Goal: Information Seeking & Learning: Learn about a topic

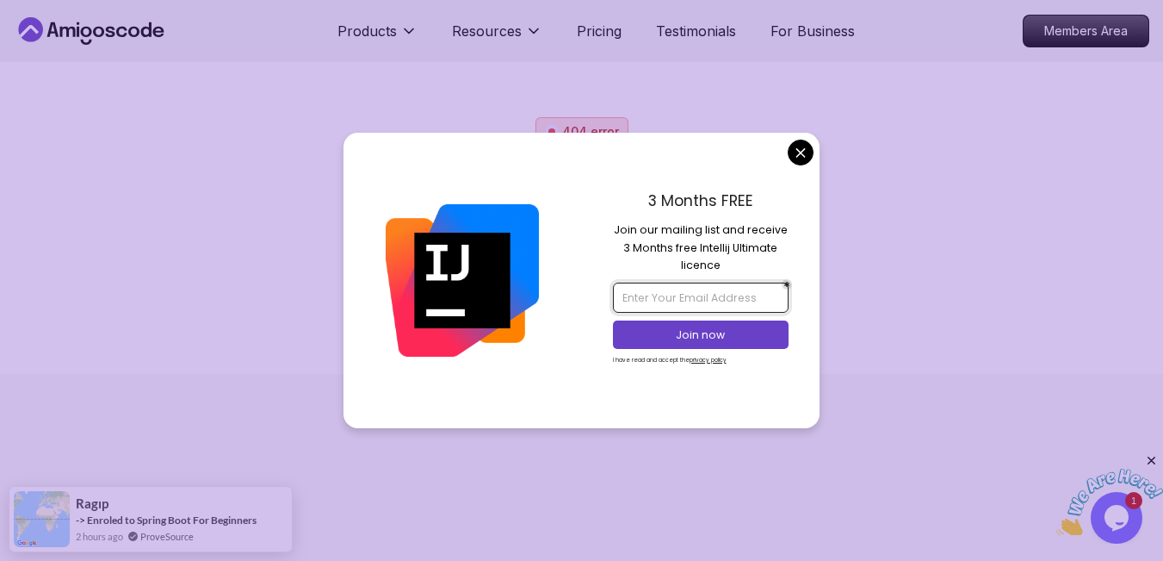
click at [697, 294] on input "email" at bounding box center [701, 296] width 176 height 29
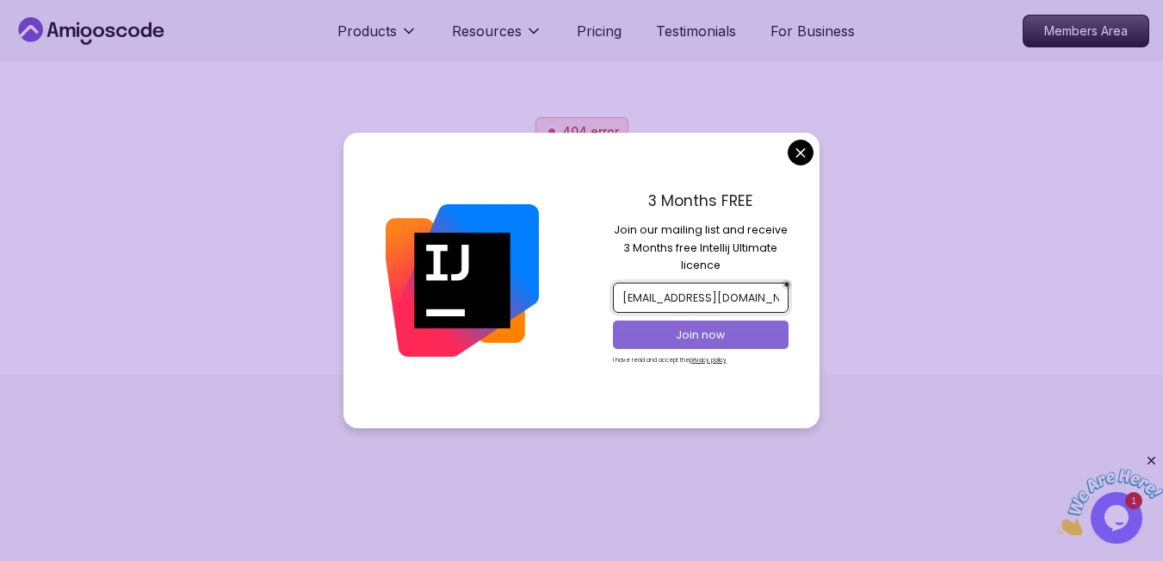
type input "olami4love88@gmail.com"
click at [713, 334] on p "Join now" at bounding box center [700, 334] width 143 height 15
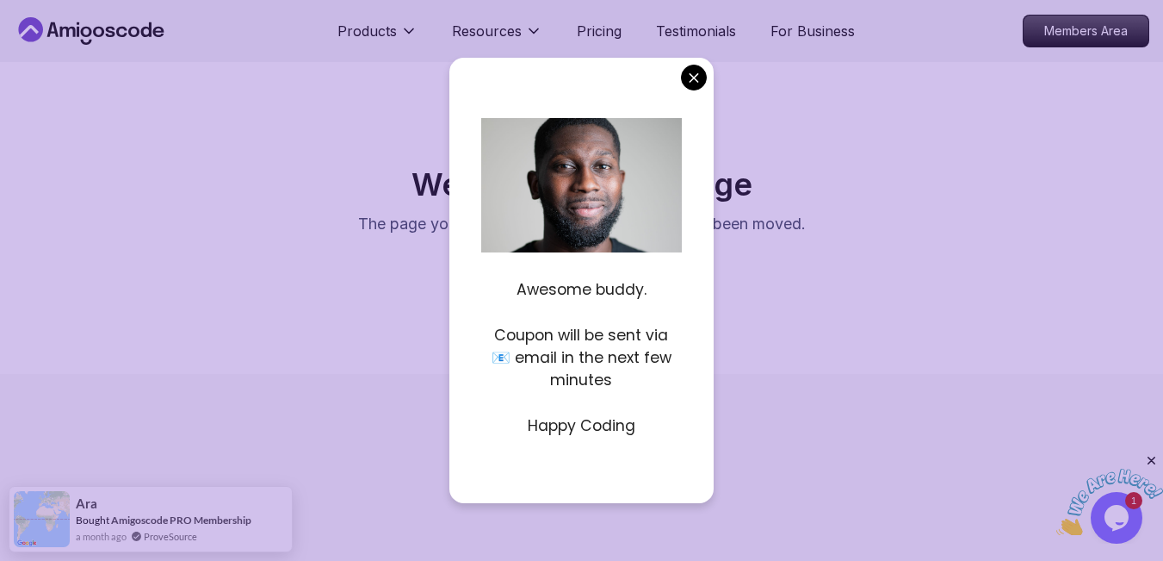
click at [562, 426] on p "Happy Coding" at bounding box center [581, 425] width 201 height 22
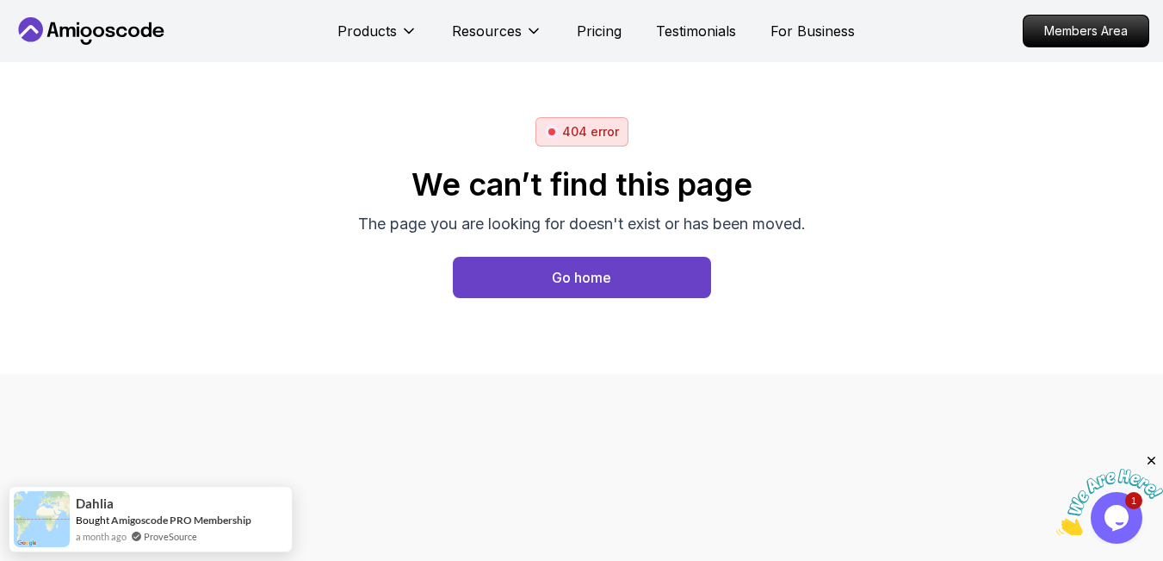
click at [699, 80] on body "Products Resources Pricing Testimonials For Business Members Area 404 error We …" at bounding box center [581, 280] width 1163 height 561
click at [211, 513] on link "Amigoscode PRO Membership" at bounding box center [181, 511] width 140 height 13
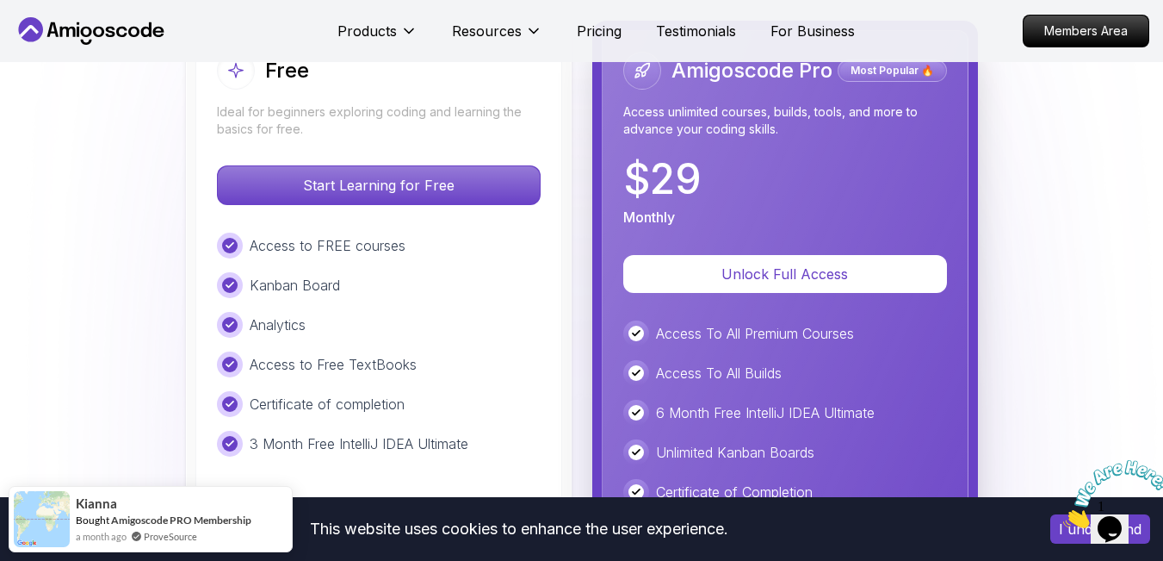
scroll to position [3912, 0]
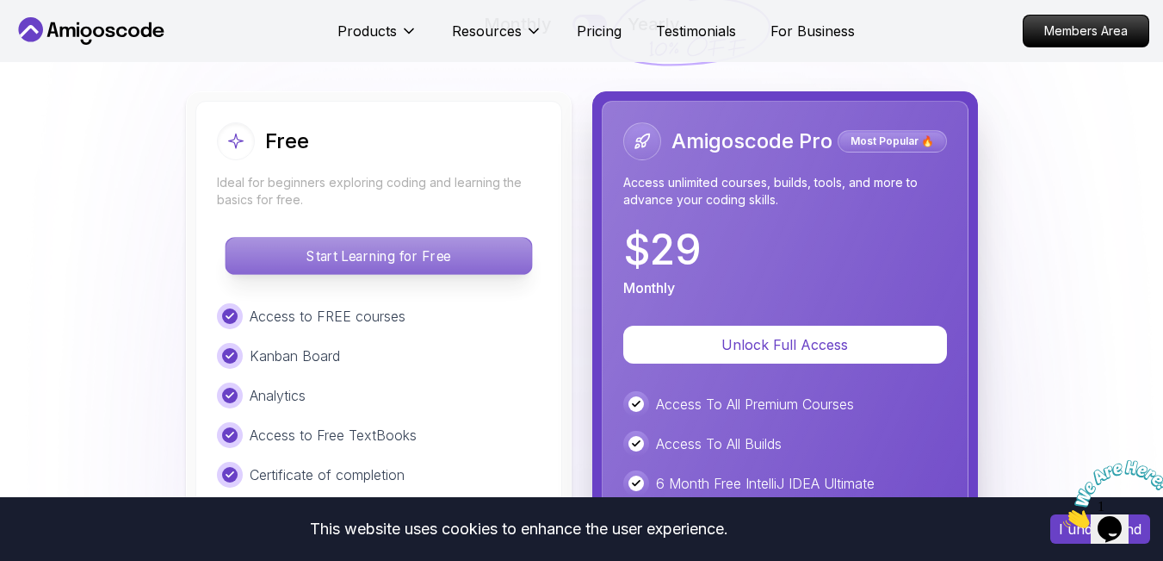
click at [479, 266] on p "Start Learning for Free" at bounding box center [379, 256] width 306 height 36
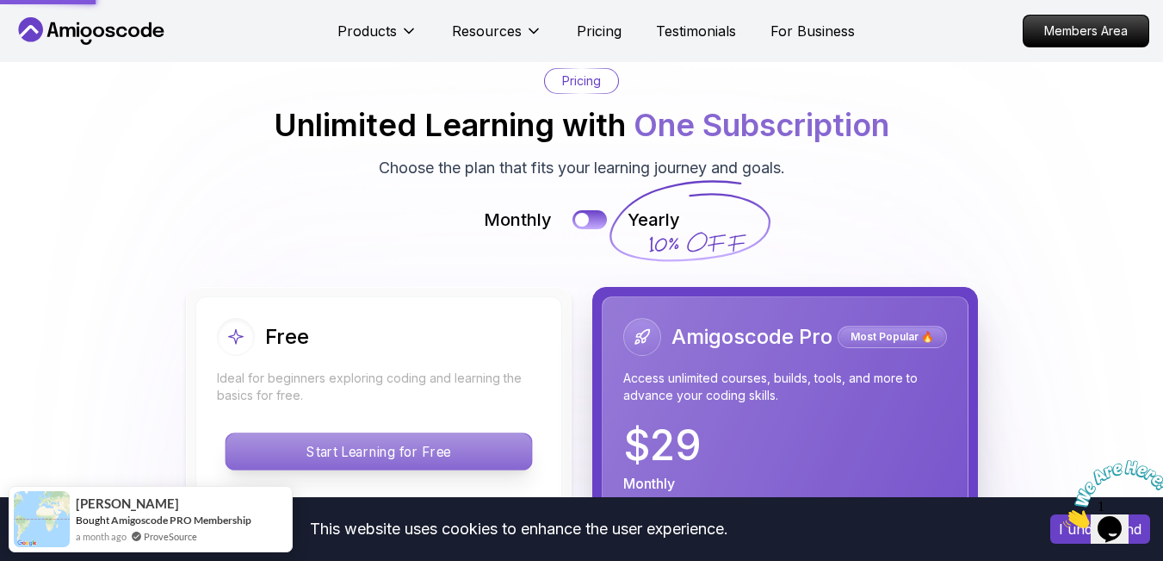
scroll to position [3715, 0]
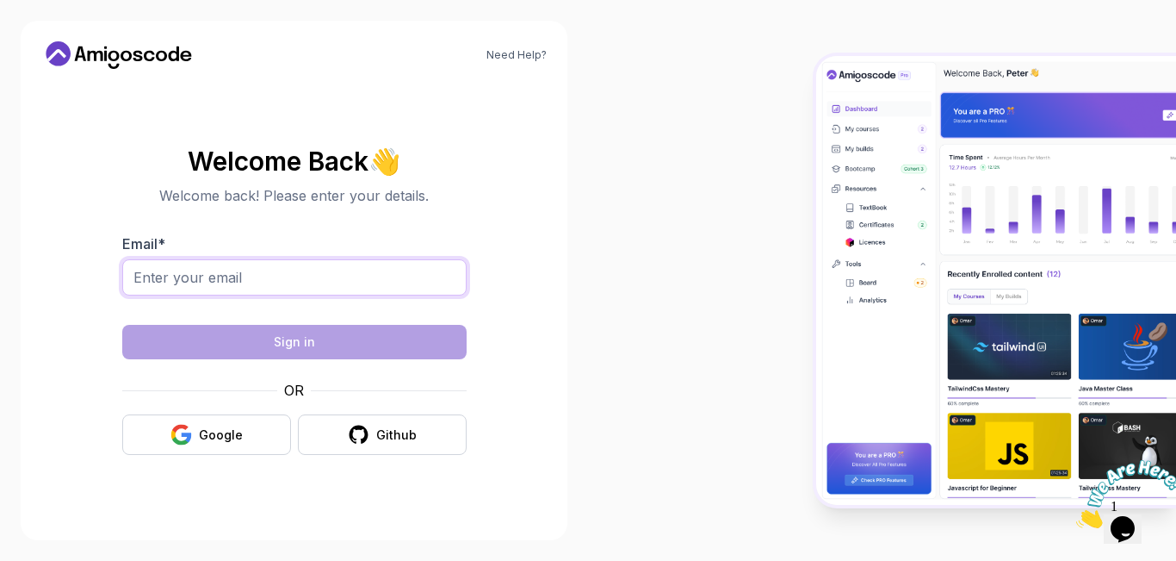
click at [386, 276] on input "Email *" at bounding box center [294, 277] width 344 height 36
type input "olami4love88@gmail.com"
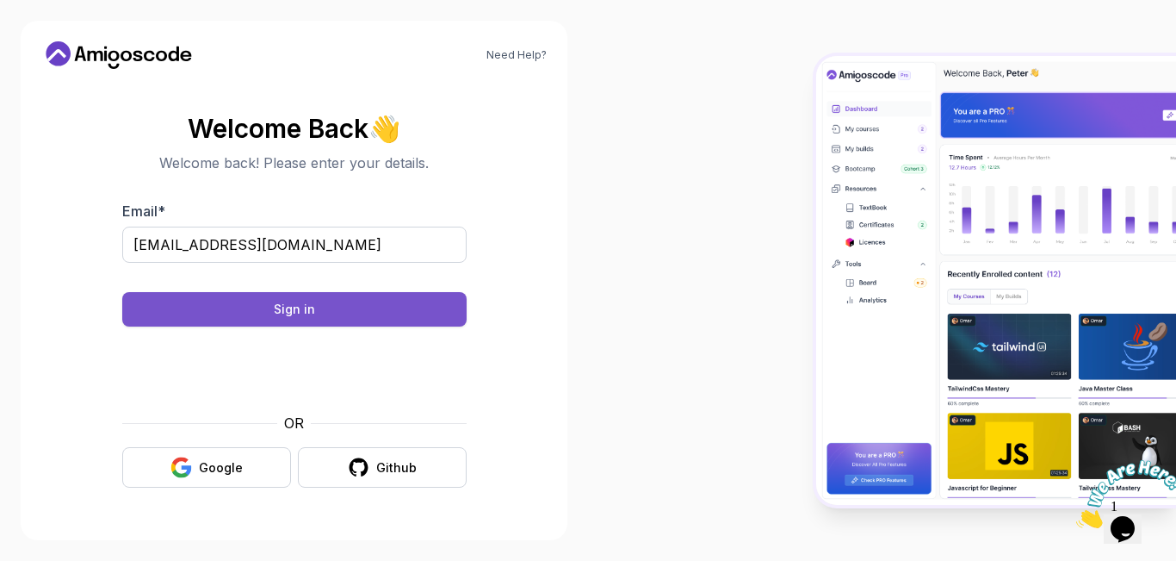
click at [325, 310] on button "Sign in" at bounding box center [294, 309] width 344 height 34
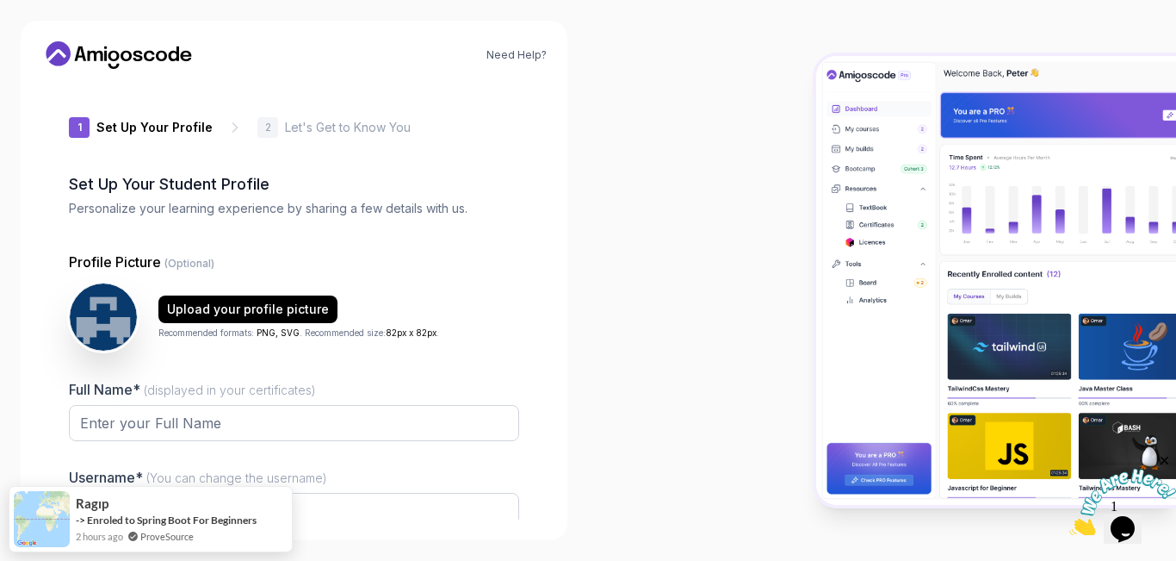
type input "cleveriguana5bf58"
click at [424, 431] on input "Full Name* (displayed in your certificates)" at bounding box center [294, 423] width 450 height 36
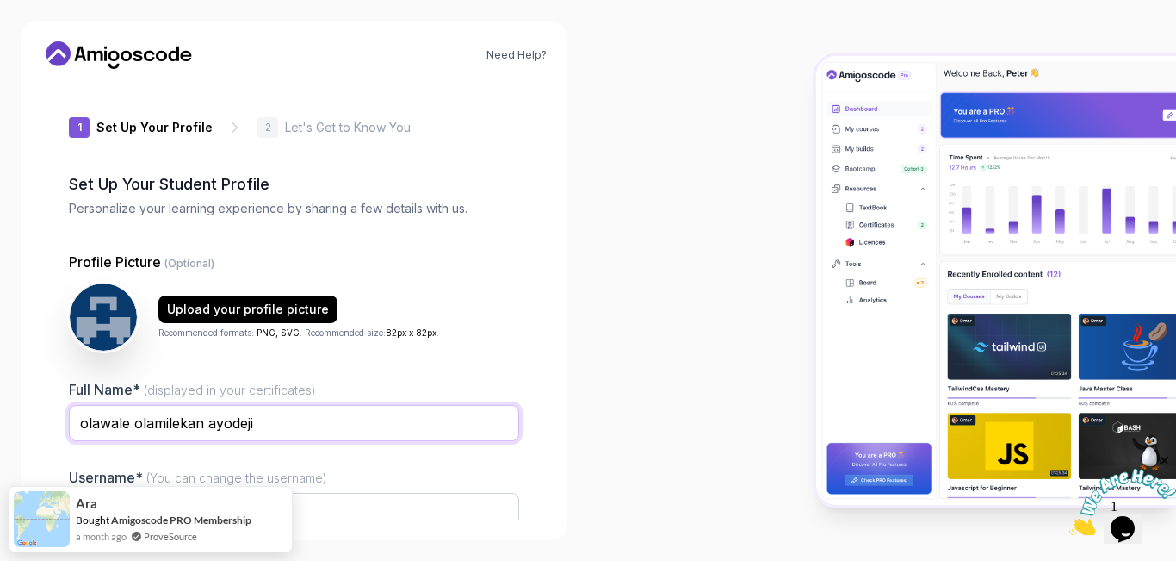
click at [213, 422] on input "olawale olamilekan ayodeji" at bounding box center [294, 423] width 450 height 36
click at [206, 424] on input "olawale olamilekan yodeji" at bounding box center [294, 423] width 450 height 36
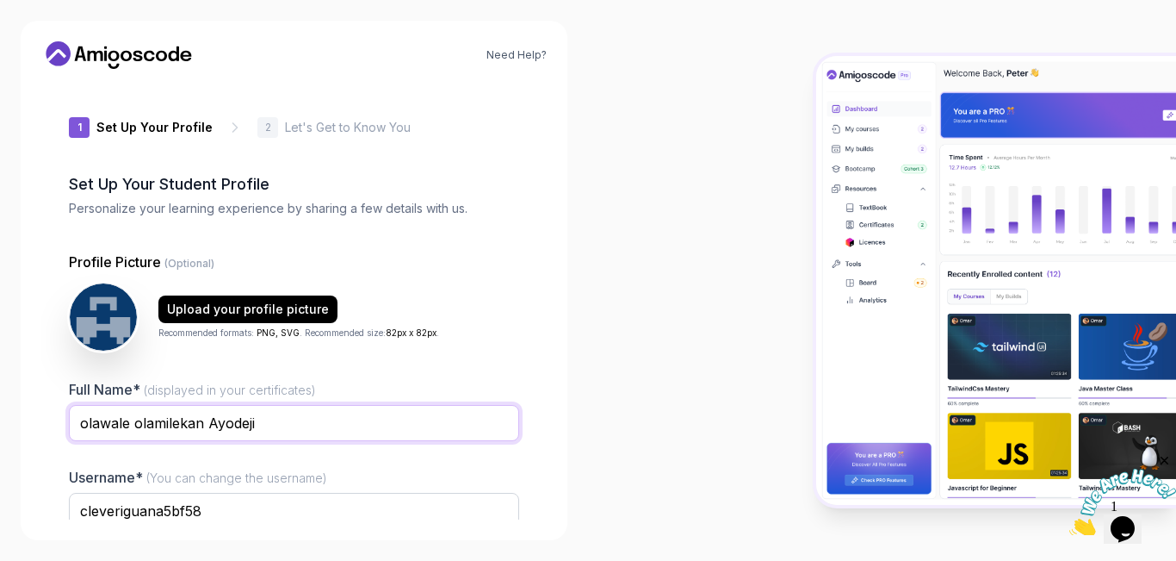
click at [143, 419] on input "olawale olamilekan Ayodeji" at bounding box center [294, 423] width 450 height 36
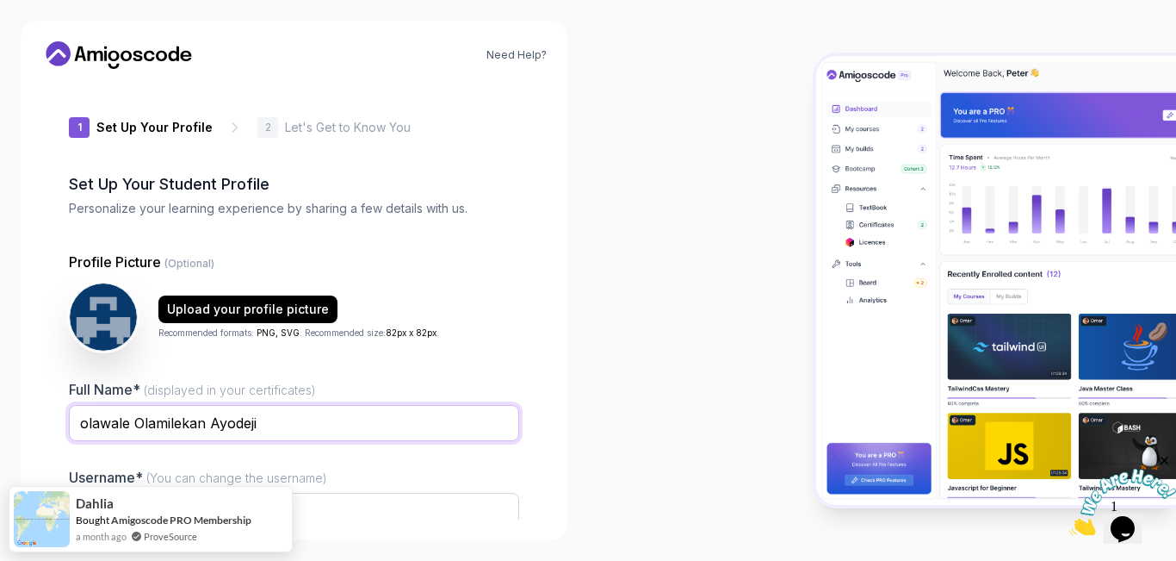
click at [86, 423] on input "olawale Olamilekan Ayodeji" at bounding box center [294, 423] width 450 height 36
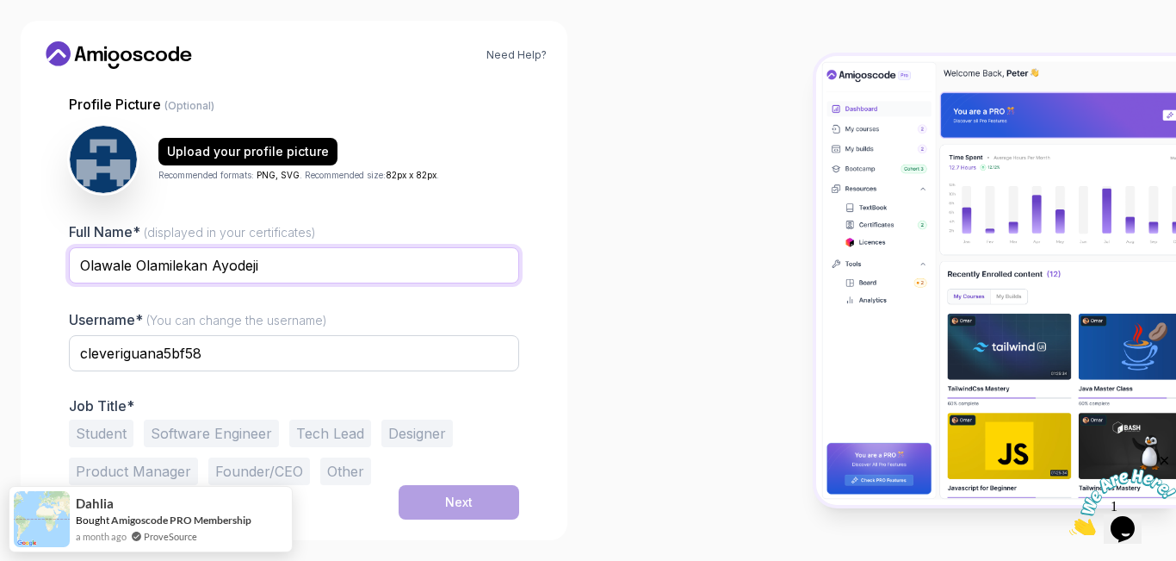
type input "Olawale Olamilekan Ayodeji"
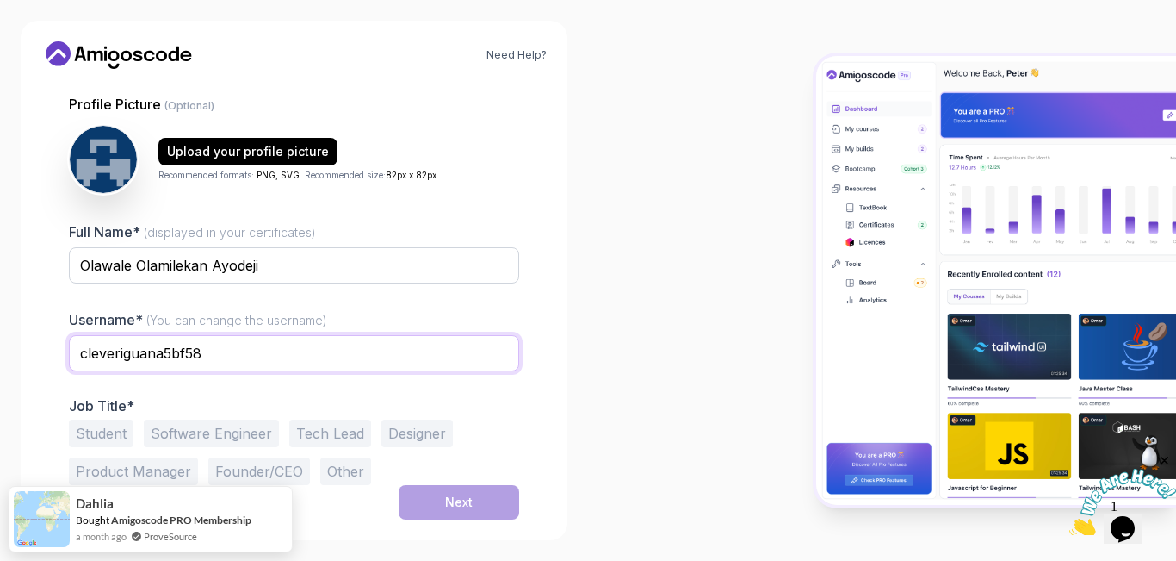
click at [296, 351] on input "cleveriguana5bf58" at bounding box center [294, 353] width 450 height 36
type input "c"
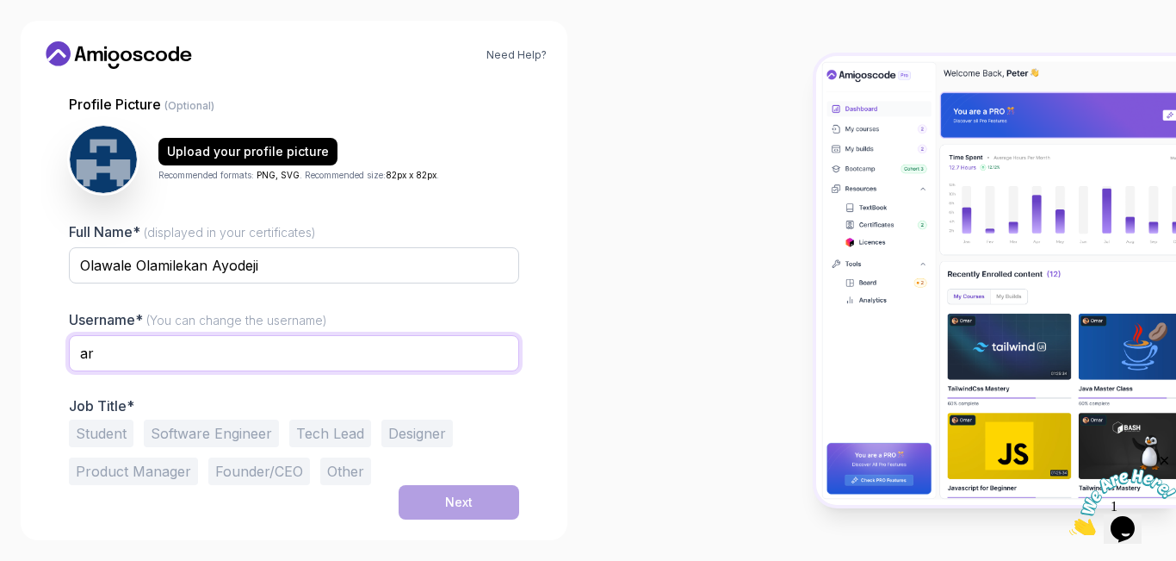
type input "a"
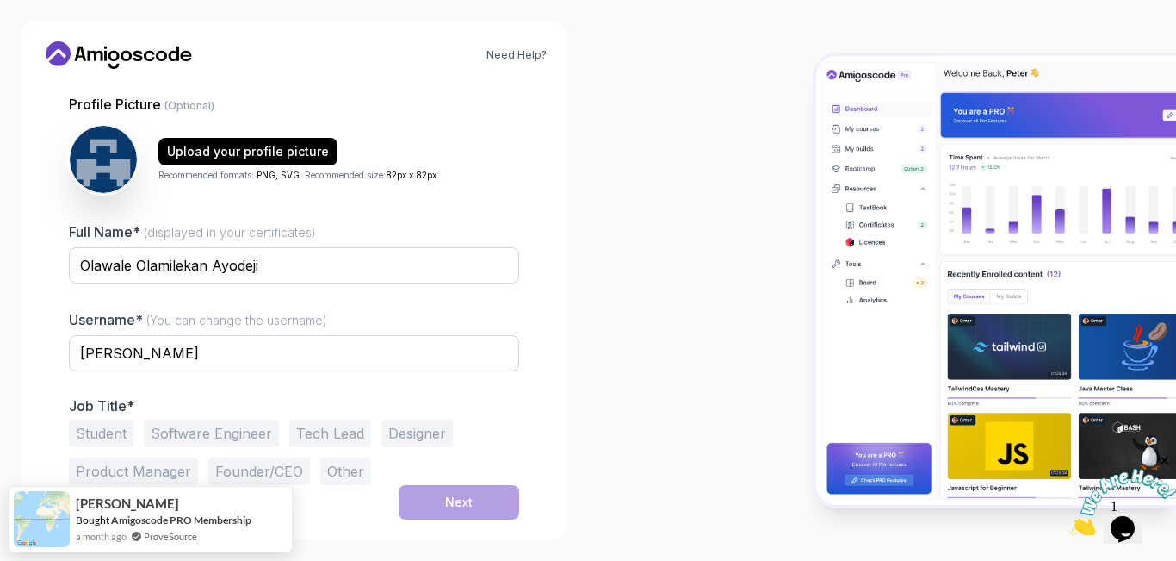
click at [606, 299] on div at bounding box center [882, 280] width 588 height 561
click at [542, 269] on div "1 Set Up Your Profile 1 Set Up Your Profile 2 Let's Get to Know You Set Up Your…" at bounding box center [293, 143] width 505 height 437
click at [113, 432] on button "Student" at bounding box center [101, 433] width 65 height 28
click at [332, 437] on button "Tech Lead" at bounding box center [330, 433] width 82 height 28
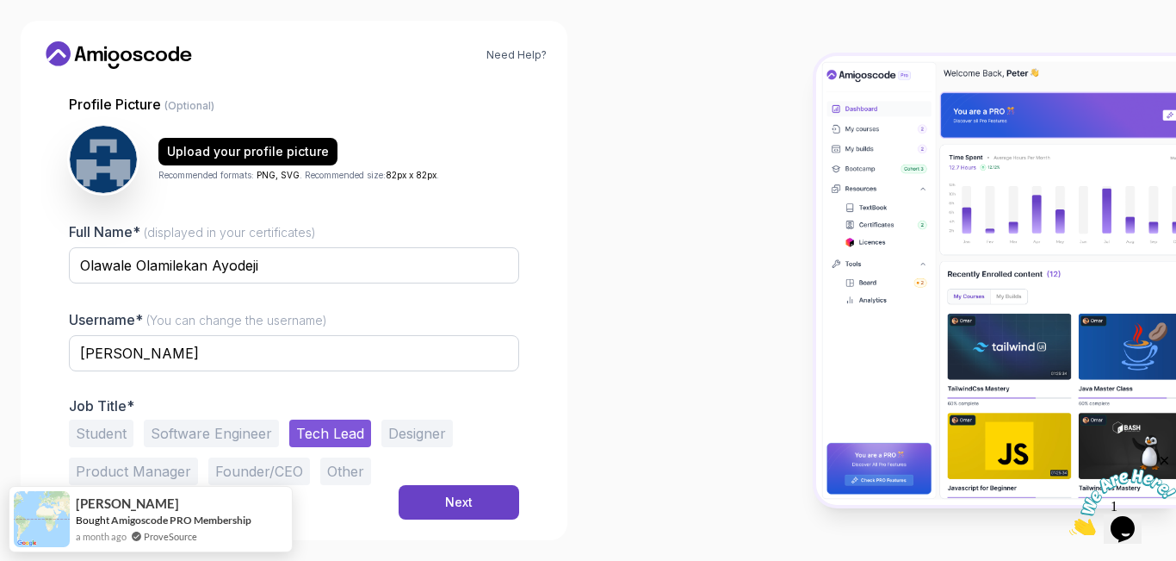
click at [112, 429] on button "Student" at bounding box center [101, 433] width 65 height 28
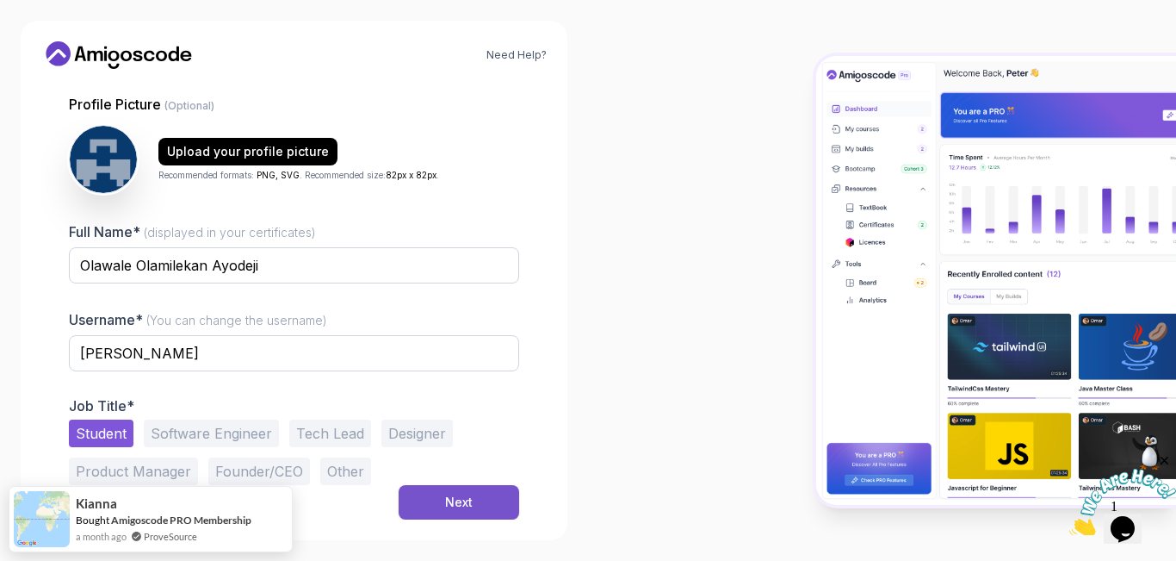
click at [450, 499] on div "Next" at bounding box center [459, 501] width 28 height 17
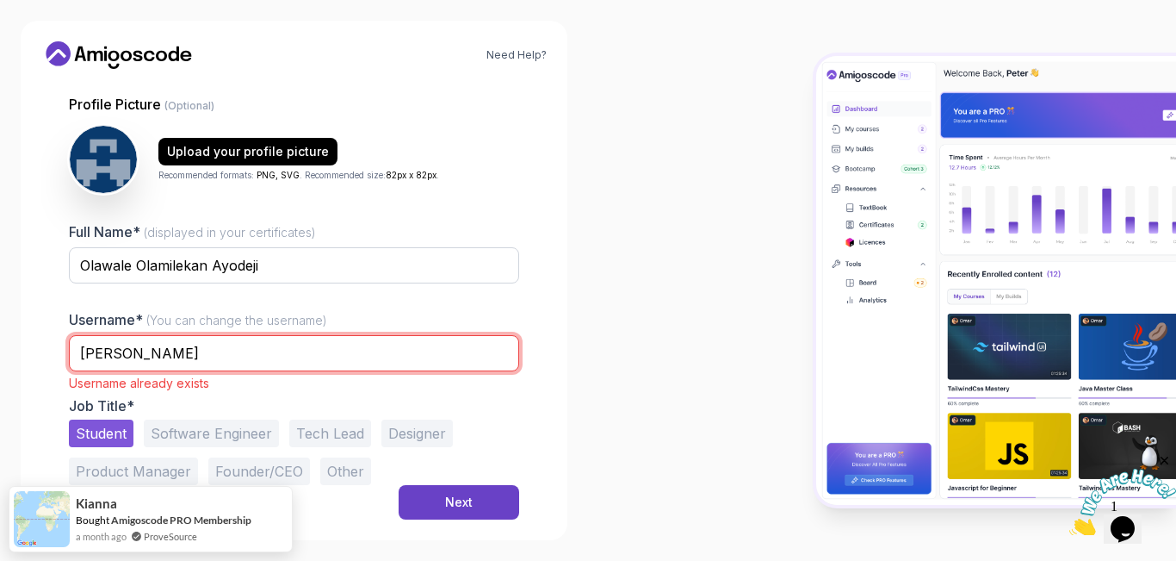
click at [154, 358] on input "adrian" at bounding box center [294, 353] width 450 height 36
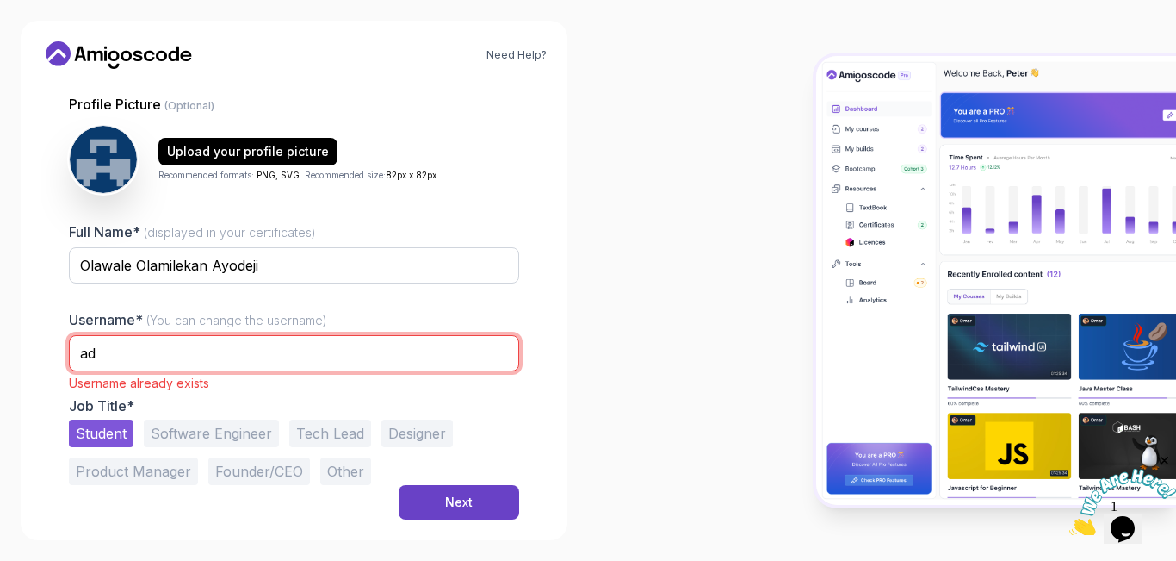
type input "a"
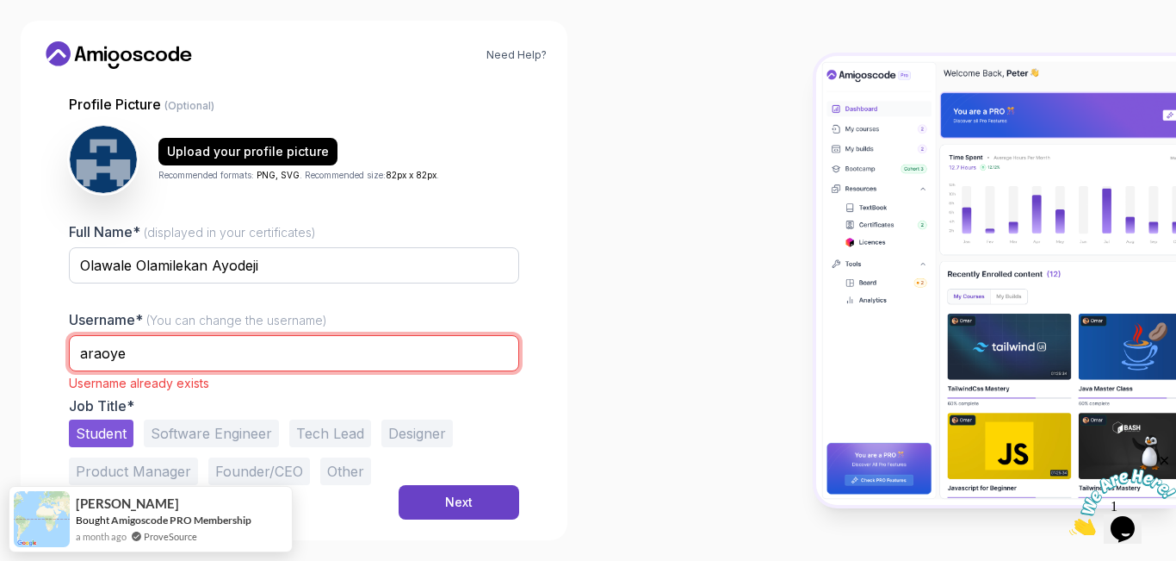
type input "araoye"
click at [399, 485] on button "Next" at bounding box center [459, 502] width 121 height 34
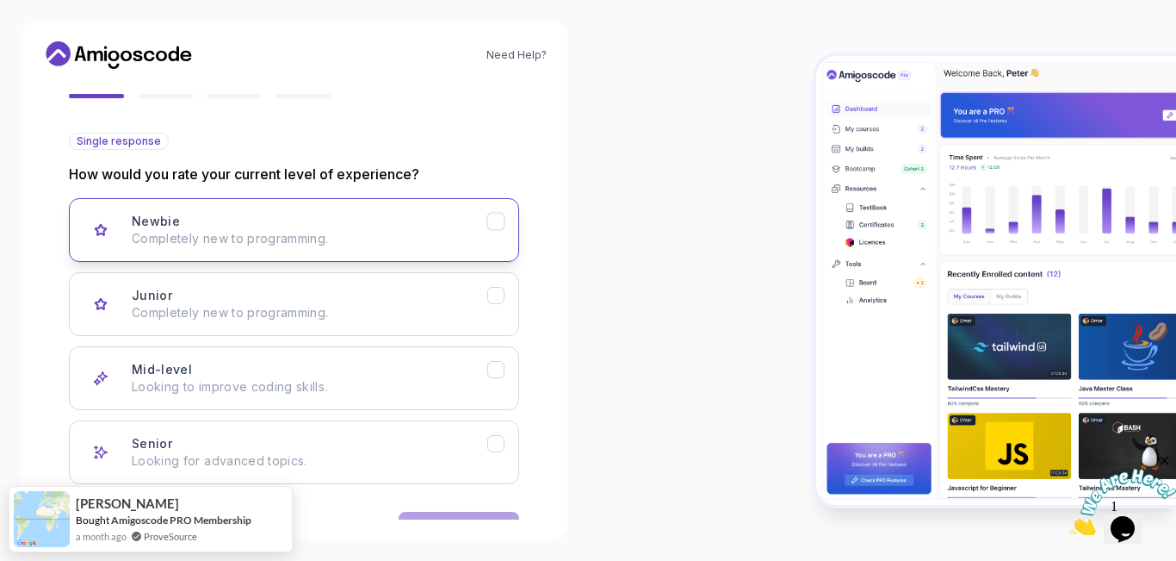
click at [510, 220] on button "Newbie Completely new to programming." at bounding box center [294, 230] width 450 height 64
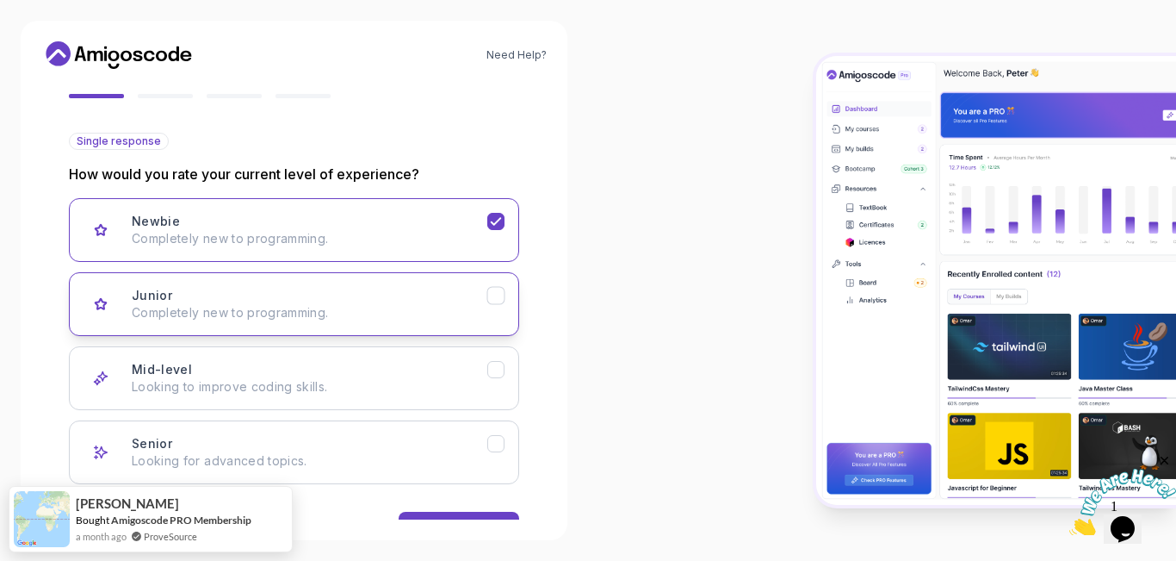
click at [495, 296] on icon "Junior" at bounding box center [496, 296] width 16 height 16
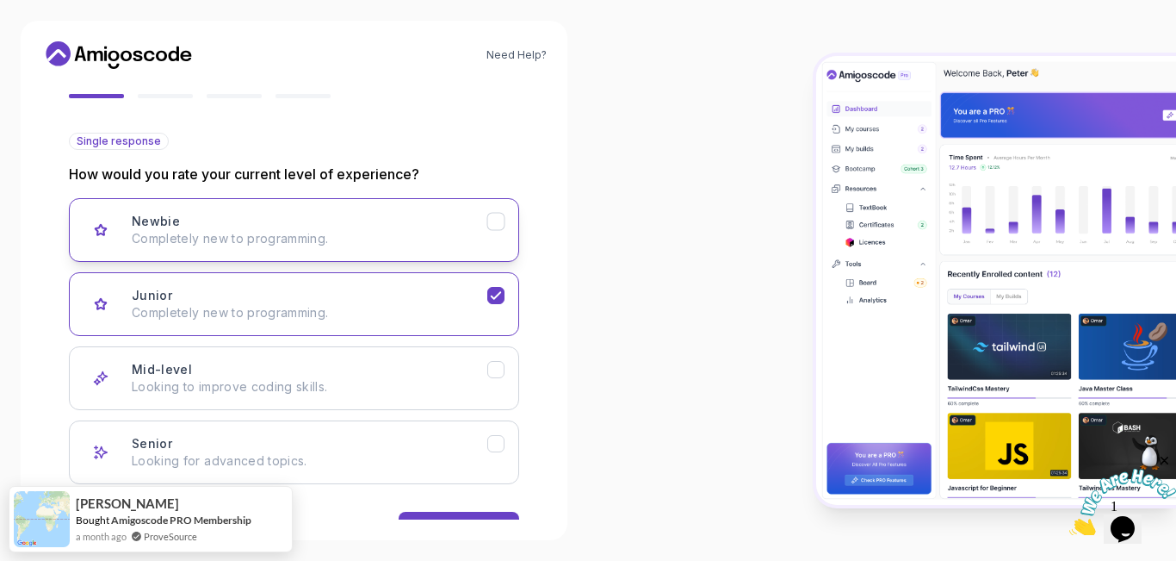
click at [494, 214] on icon "Newbie" at bounding box center [496, 222] width 16 height 16
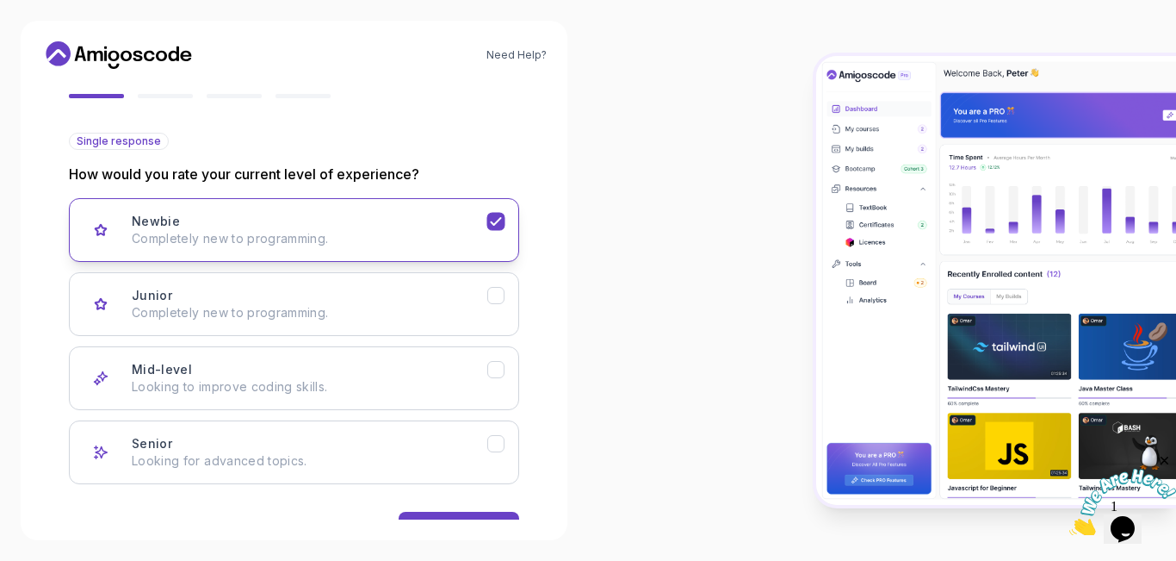
scroll to position [212, 0]
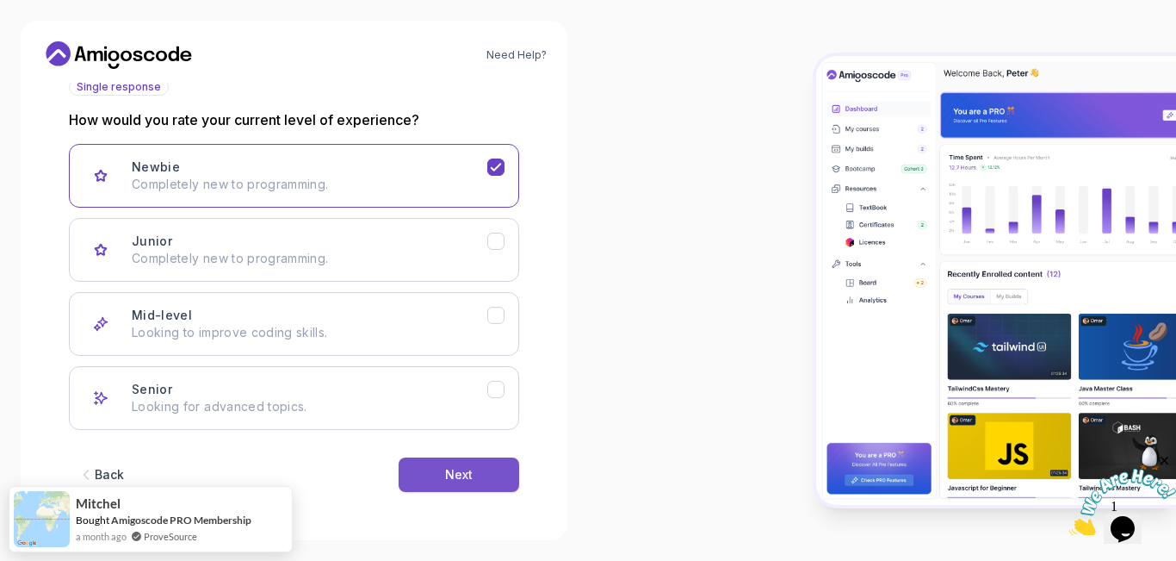
click at [459, 486] on button "Next" at bounding box center [459, 474] width 121 height 34
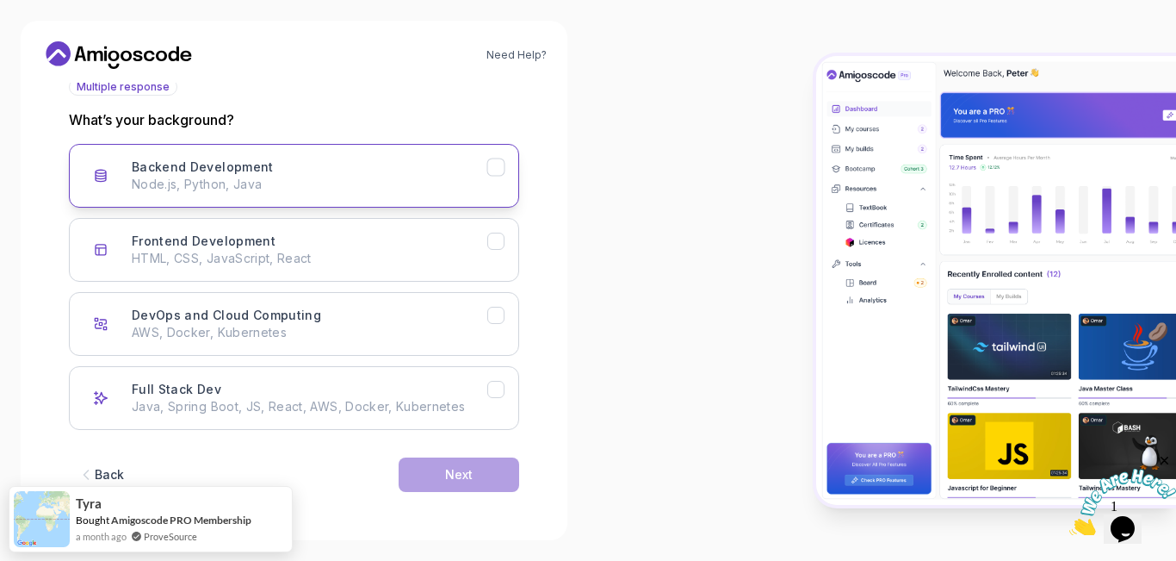
click at [496, 175] on icon "Backend Development" at bounding box center [496, 167] width 16 height 16
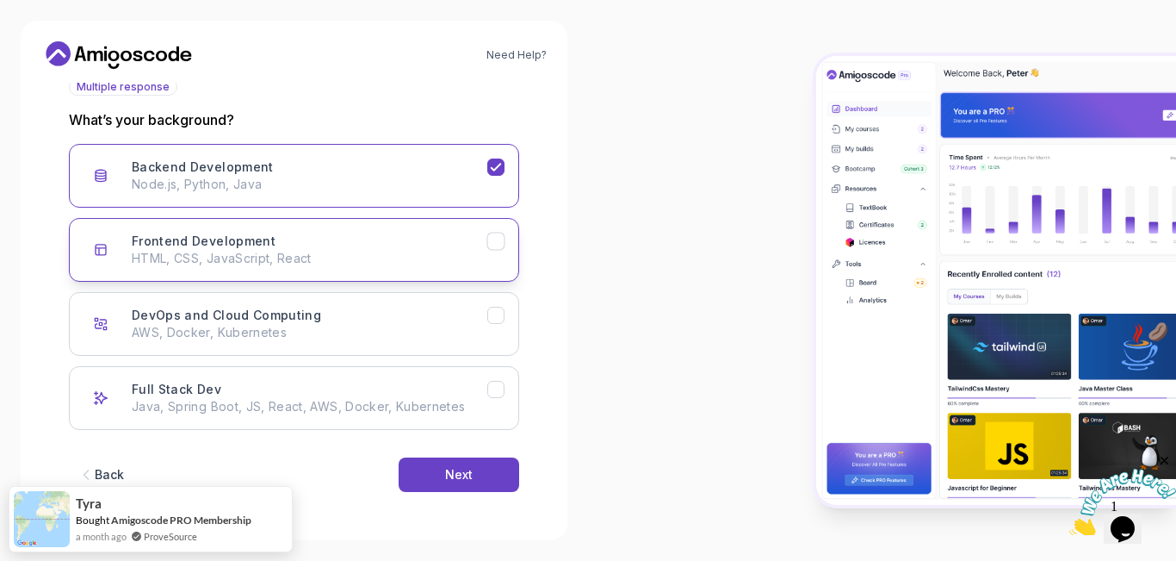
drag, startPoint x: 496, startPoint y: 175, endPoint x: 489, endPoint y: 239, distance: 64.9
click at [489, 239] on div "Backend Development Node.js, Python, Java Frontend Development HTML, CSS, JavaS…" at bounding box center [294, 287] width 450 height 286
click at [489, 239] on icon "Frontend Development" at bounding box center [496, 241] width 16 height 16
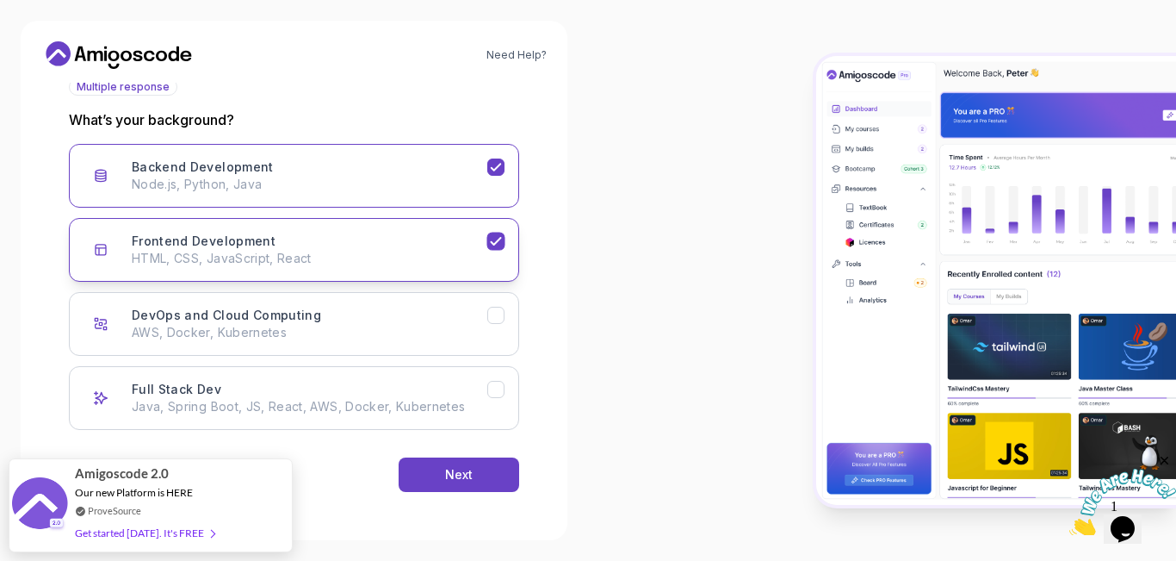
click at [496, 234] on icon "Frontend Development" at bounding box center [496, 241] width 16 height 16
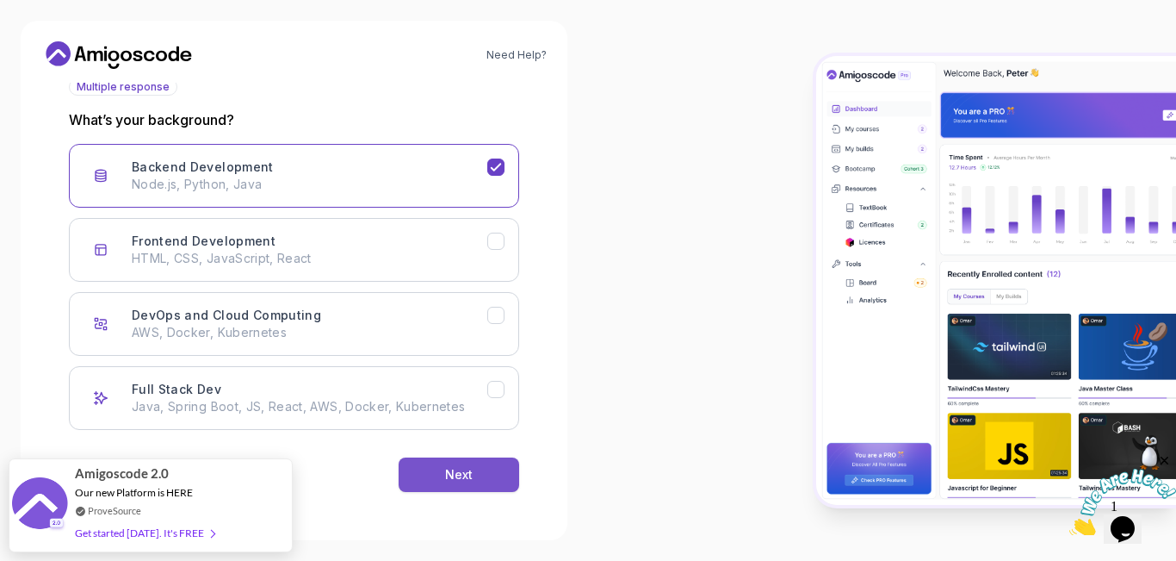
click at [472, 468] on div "Next" at bounding box center [459, 474] width 28 height 17
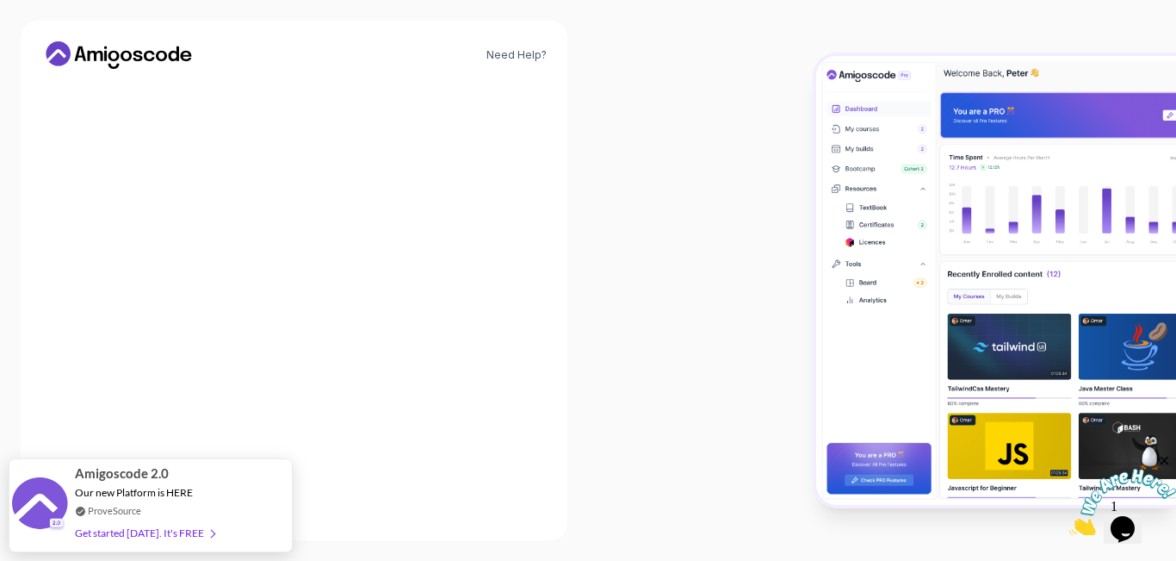
scroll to position [191, 0]
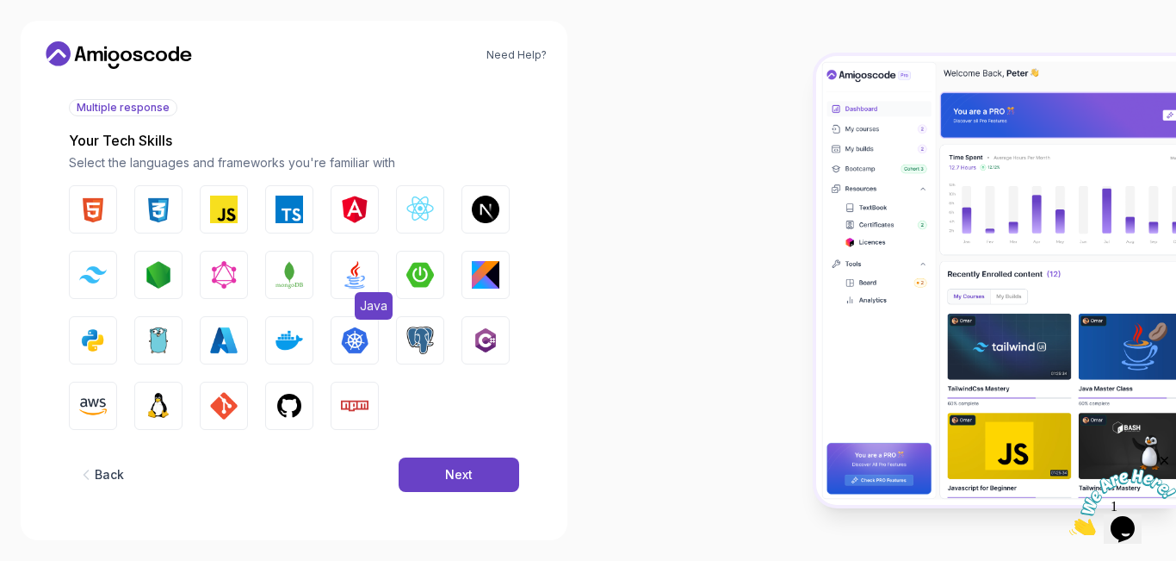
click at [367, 282] on img "button" at bounding box center [355, 275] width 28 height 28
click at [465, 476] on div "Next" at bounding box center [459, 474] width 28 height 17
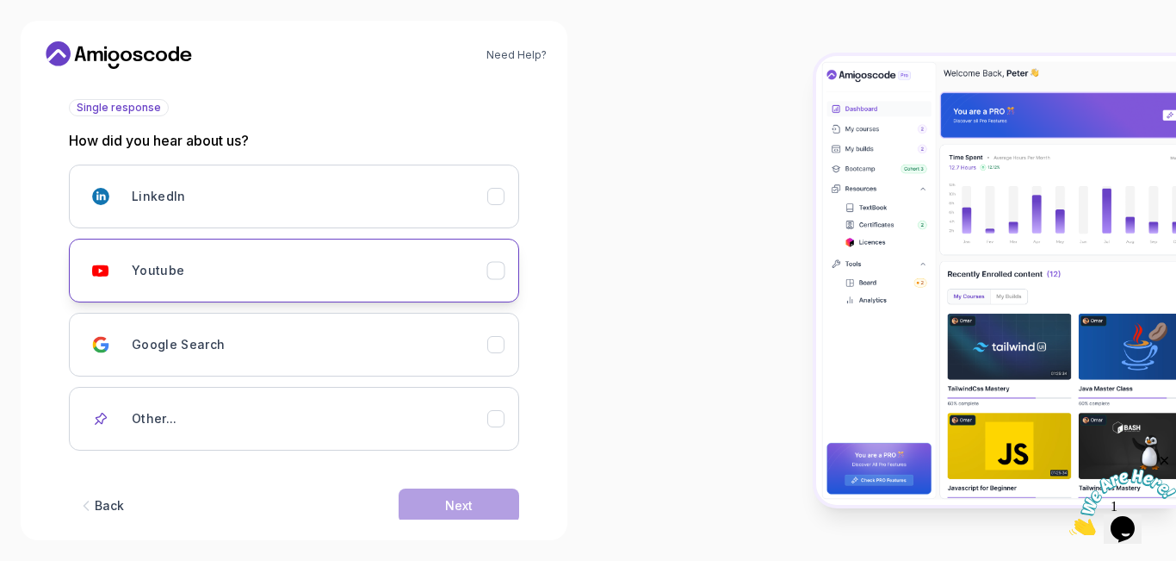
click at [499, 269] on icon "Youtube" at bounding box center [495, 270] width 9 height 7
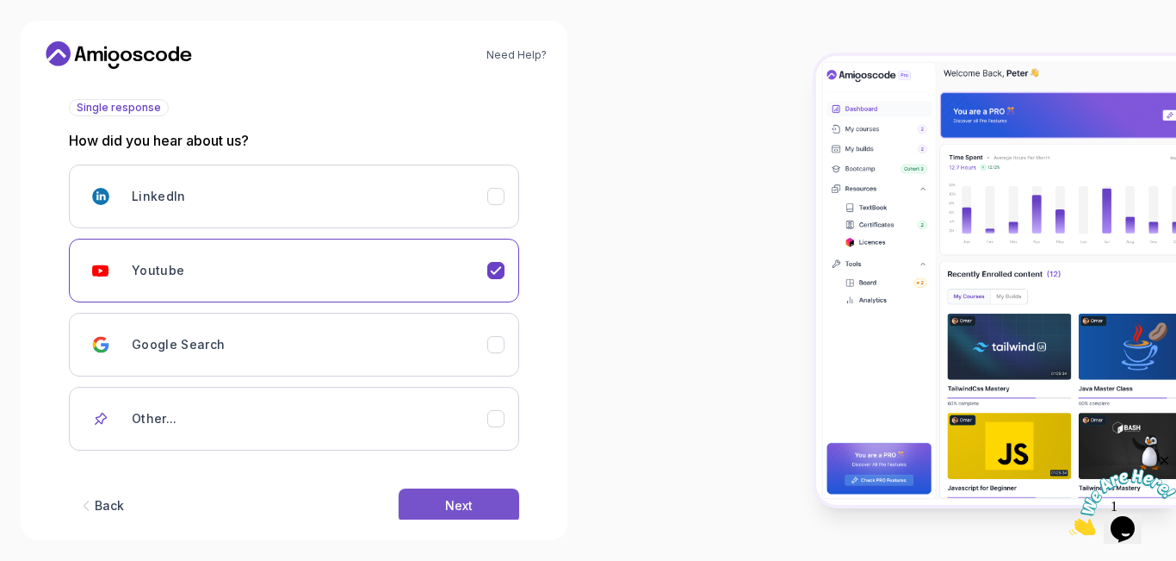
click at [467, 508] on div "Next" at bounding box center [459, 505] width 28 height 17
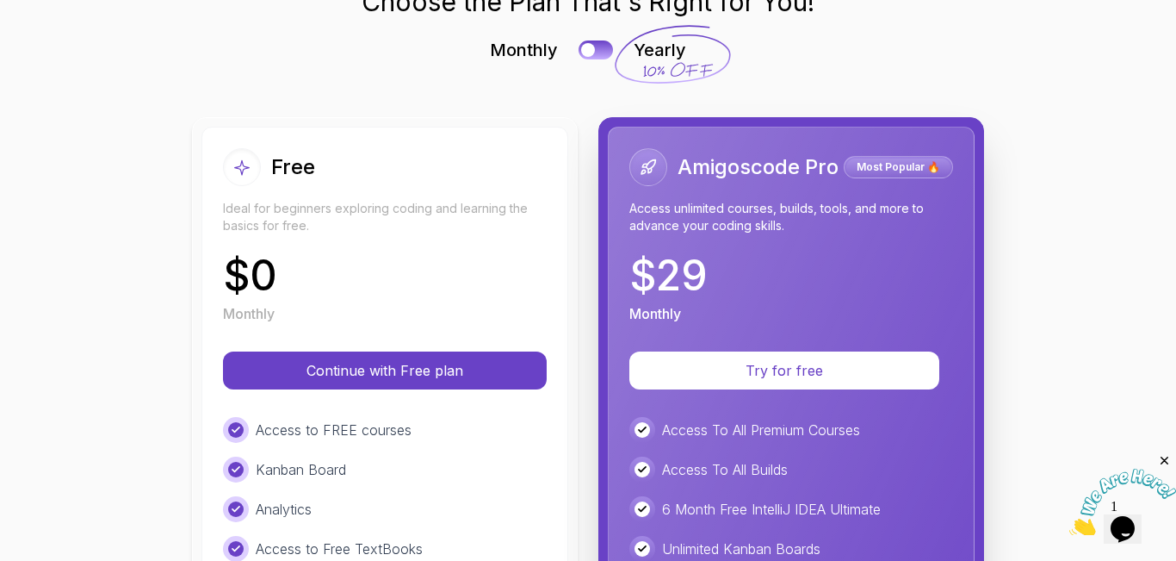
scroll to position [102, 0]
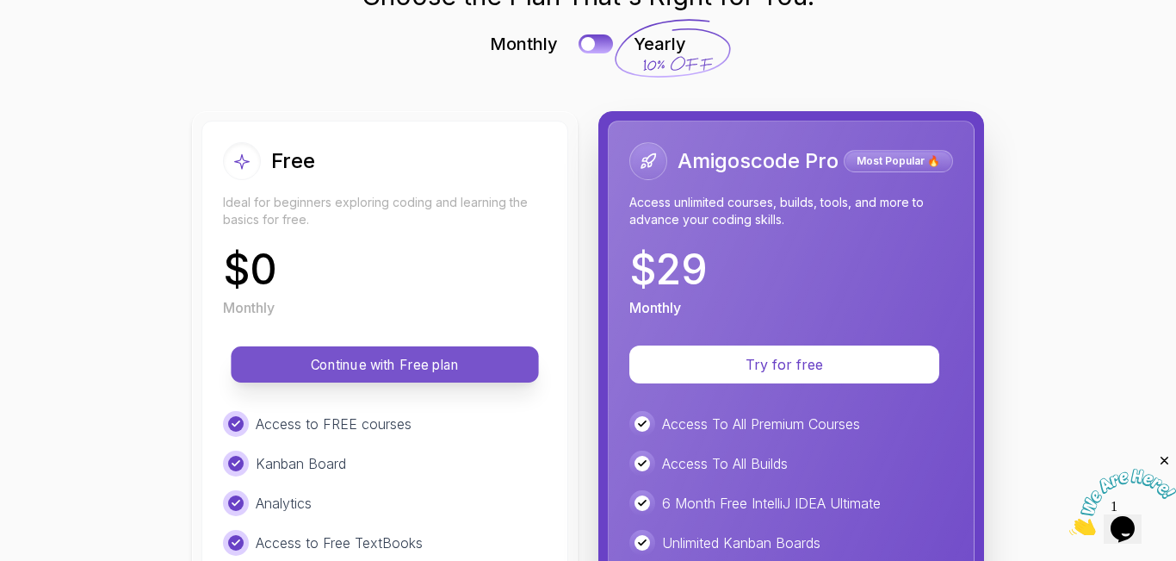
click at [352, 367] on p "Continue with Free plan" at bounding box center [385, 365] width 269 height 20
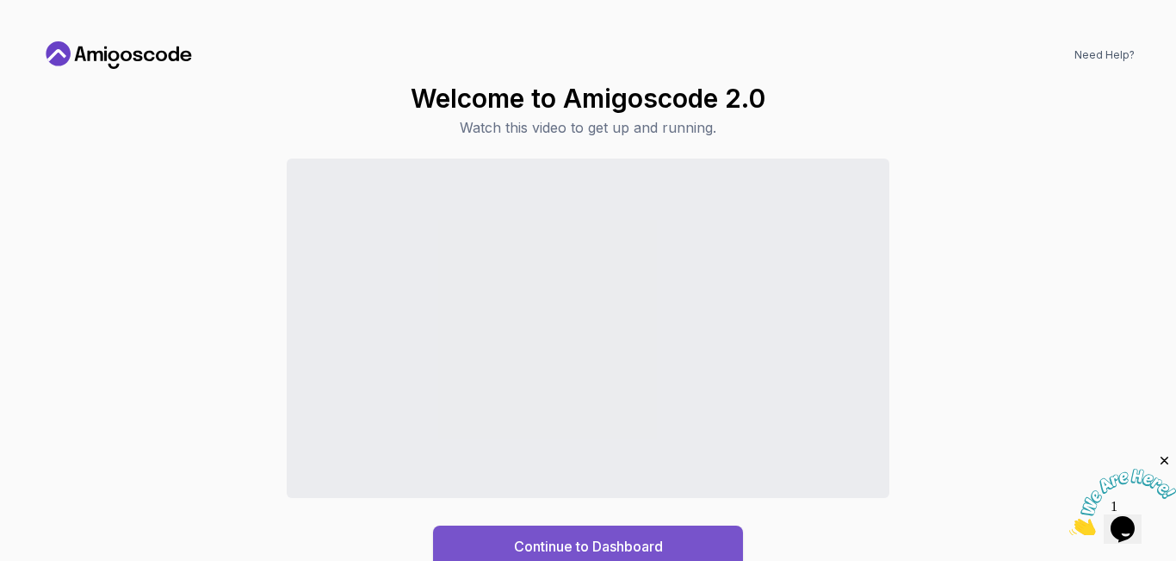
click at [628, 555] on div "Continue to Dashboard" at bounding box center [588, 546] width 149 height 21
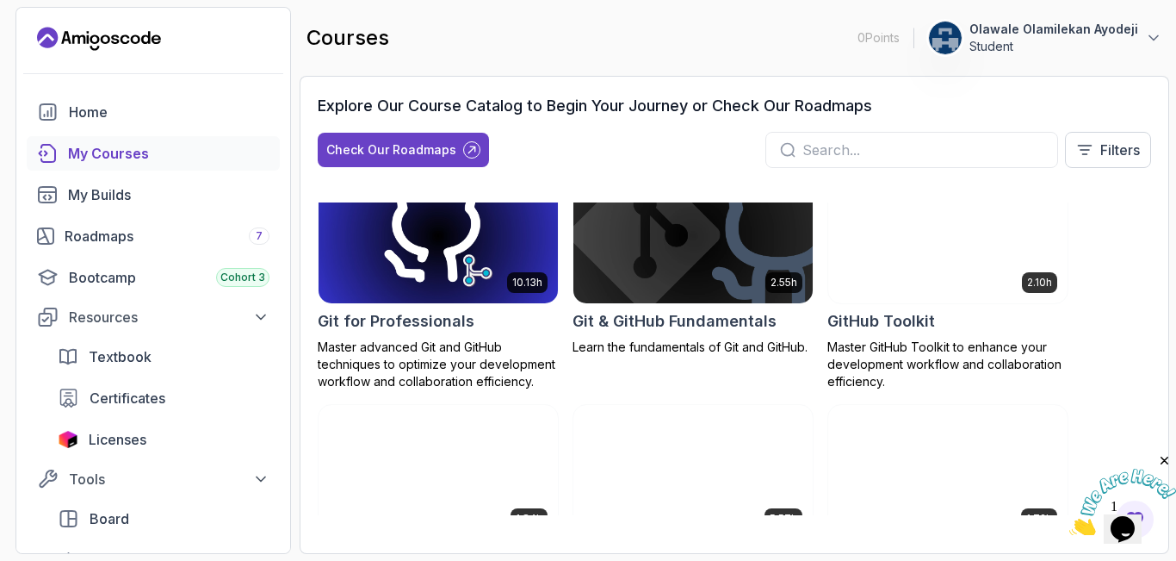
scroll to position [776, 0]
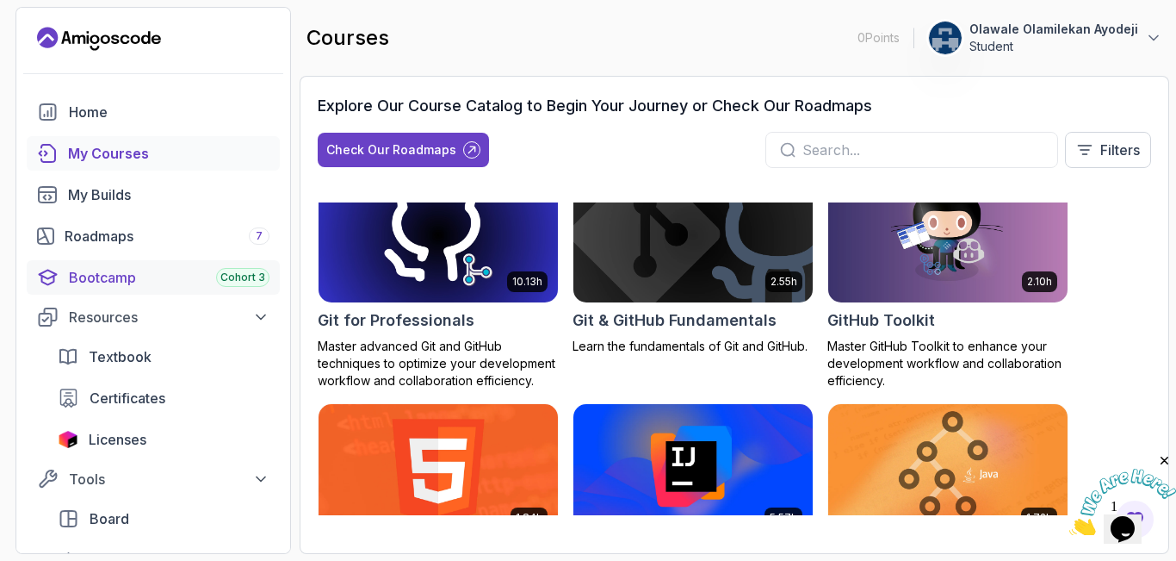
click at [148, 282] on div "Bootcamp Cohort 3" at bounding box center [169, 277] width 201 height 21
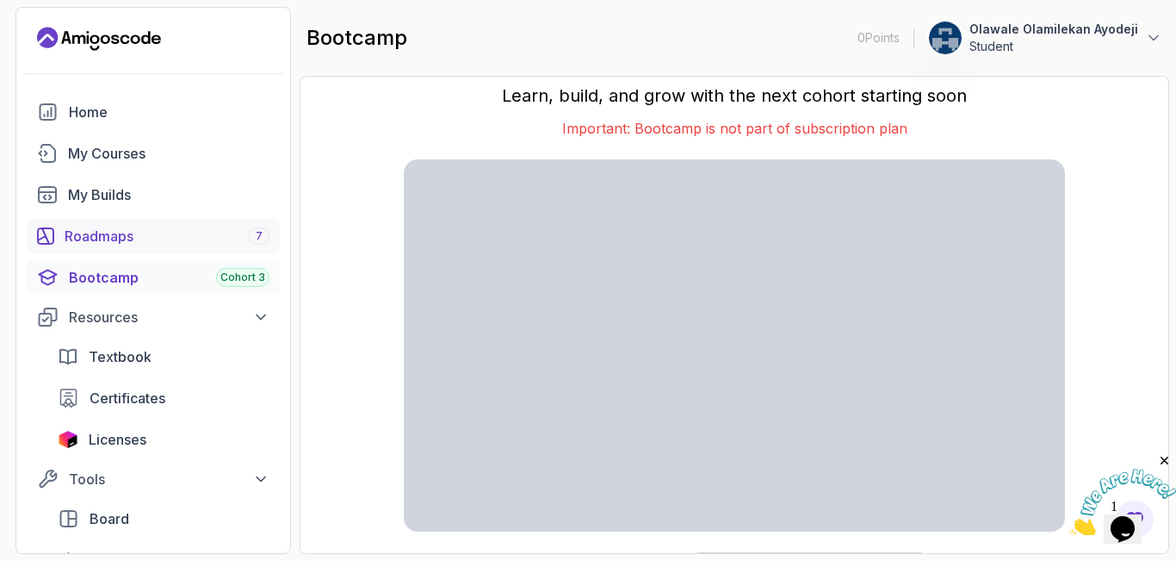
click at [201, 229] on div "Roadmaps 7" at bounding box center [167, 236] width 205 height 21
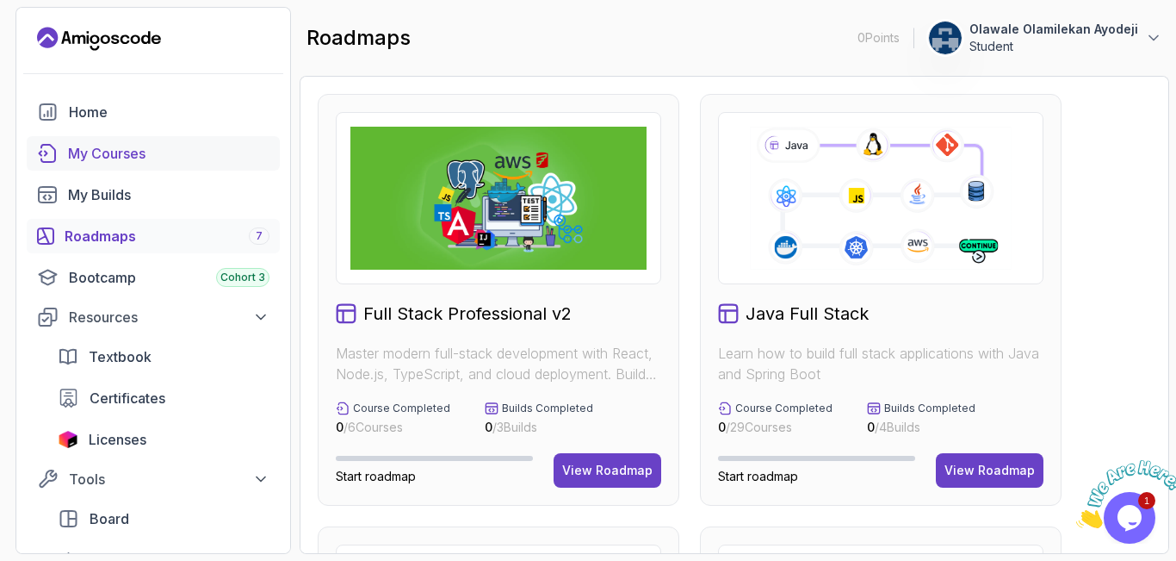
click at [176, 152] on div "My Courses" at bounding box center [168, 153] width 201 height 21
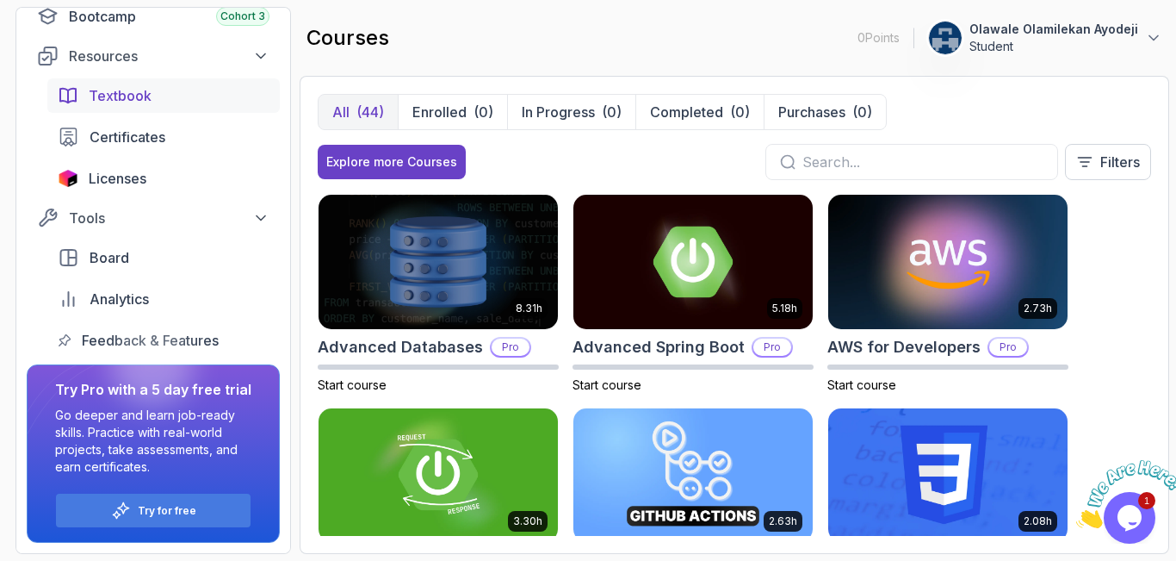
click at [240, 92] on div "Textbook" at bounding box center [179, 95] width 181 height 21
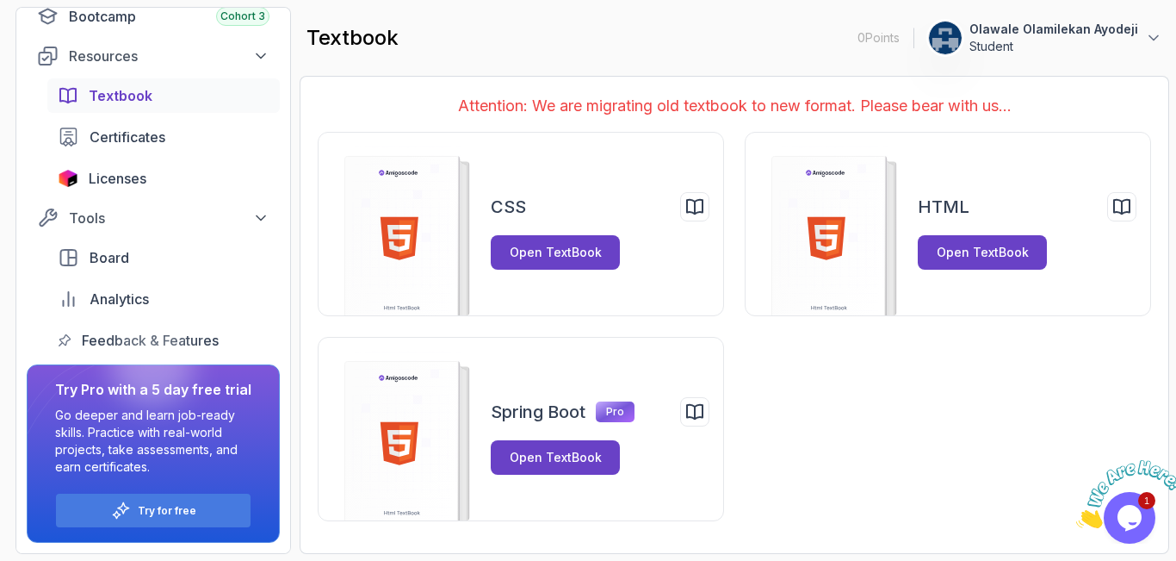
click at [196, 90] on div "Textbook" at bounding box center [179, 95] width 181 height 21
click at [191, 133] on div "Certificates" at bounding box center [180, 137] width 180 height 21
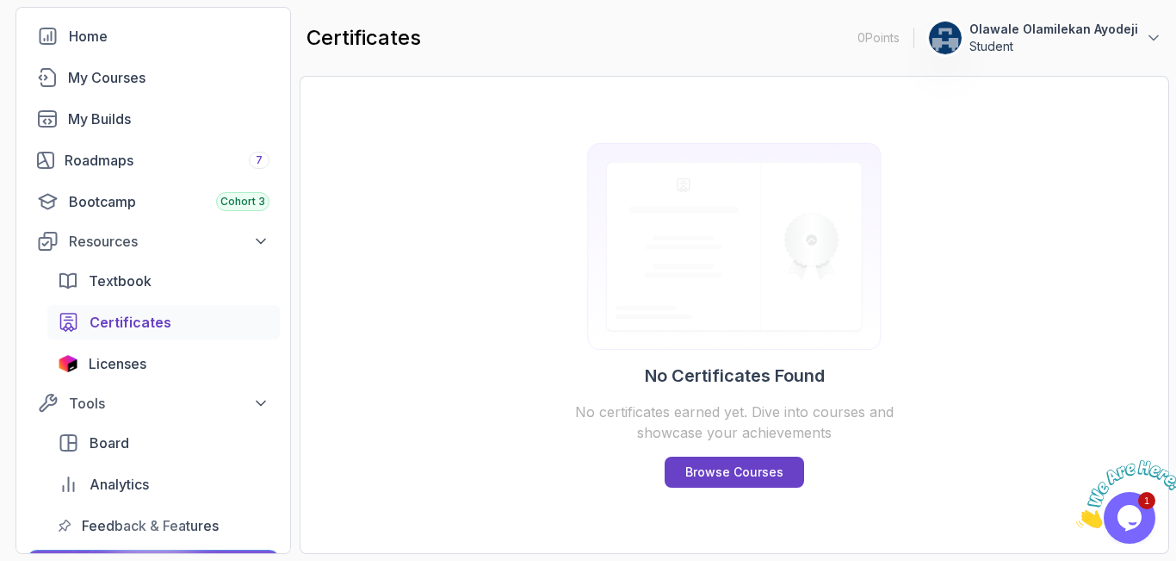
scroll to position [72, 0]
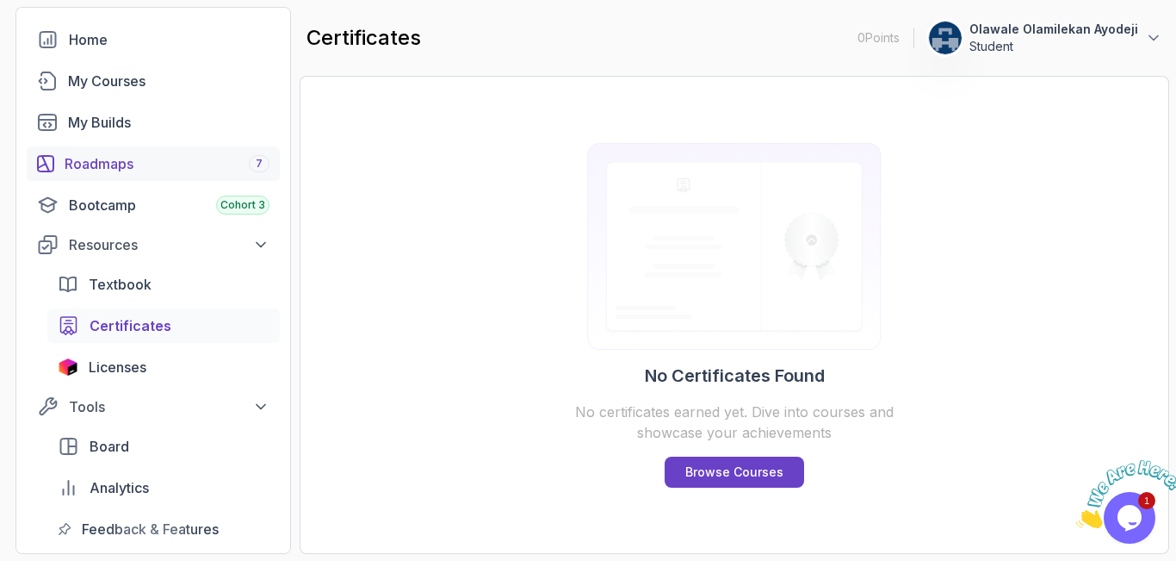
click at [185, 169] on div "Roadmaps 7" at bounding box center [167, 163] width 205 height 21
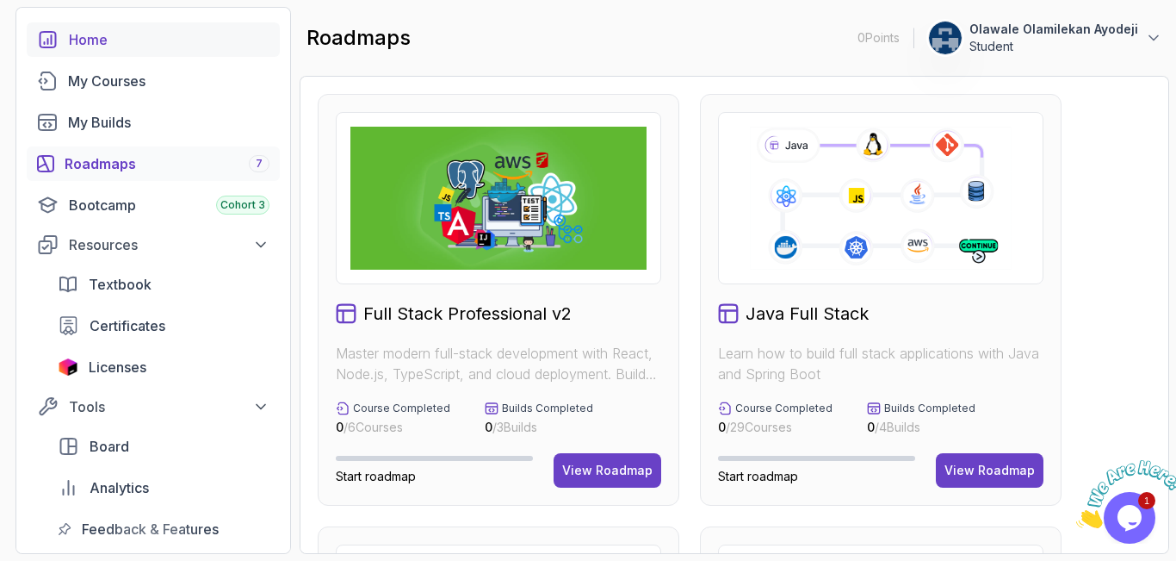
click at [111, 45] on div "Home" at bounding box center [169, 39] width 201 height 21
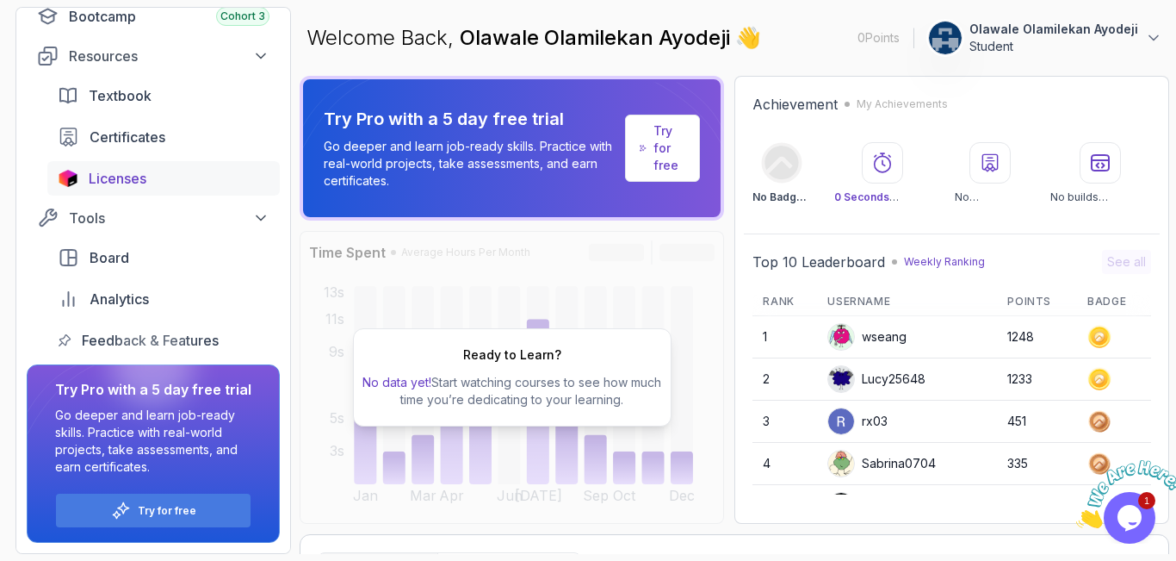
click at [145, 172] on span "Licenses" at bounding box center [118, 178] width 58 height 21
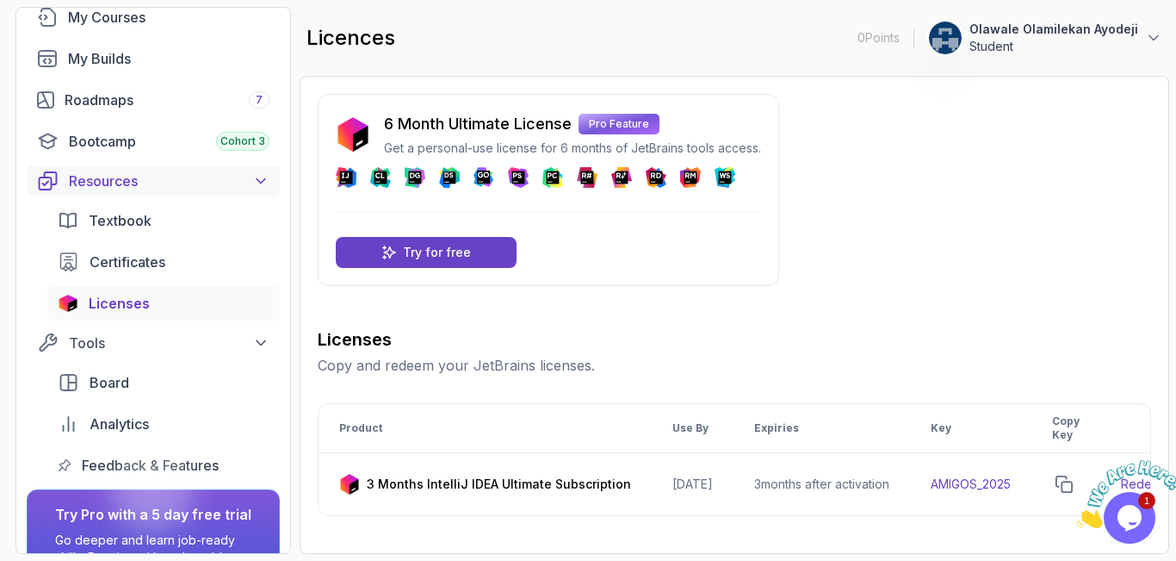
scroll to position [135, 0]
click at [195, 110] on div "Roadmaps 7" at bounding box center [167, 100] width 205 height 21
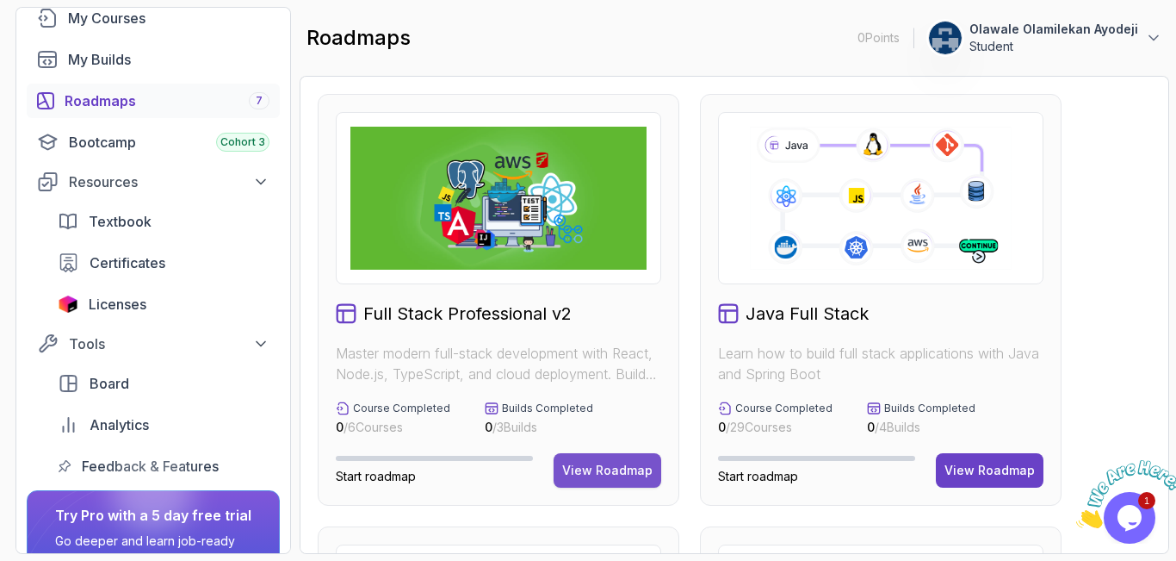
click at [620, 462] on div "View Roadmap" at bounding box center [607, 470] width 90 height 17
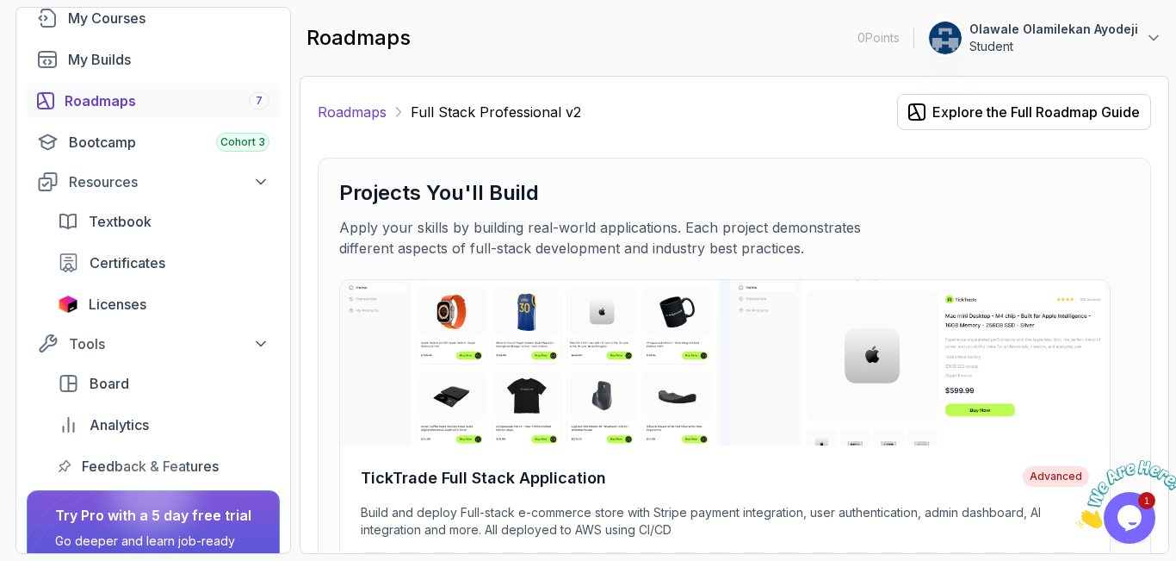
click at [368, 108] on link "Roadmaps" at bounding box center [352, 112] width 69 height 21
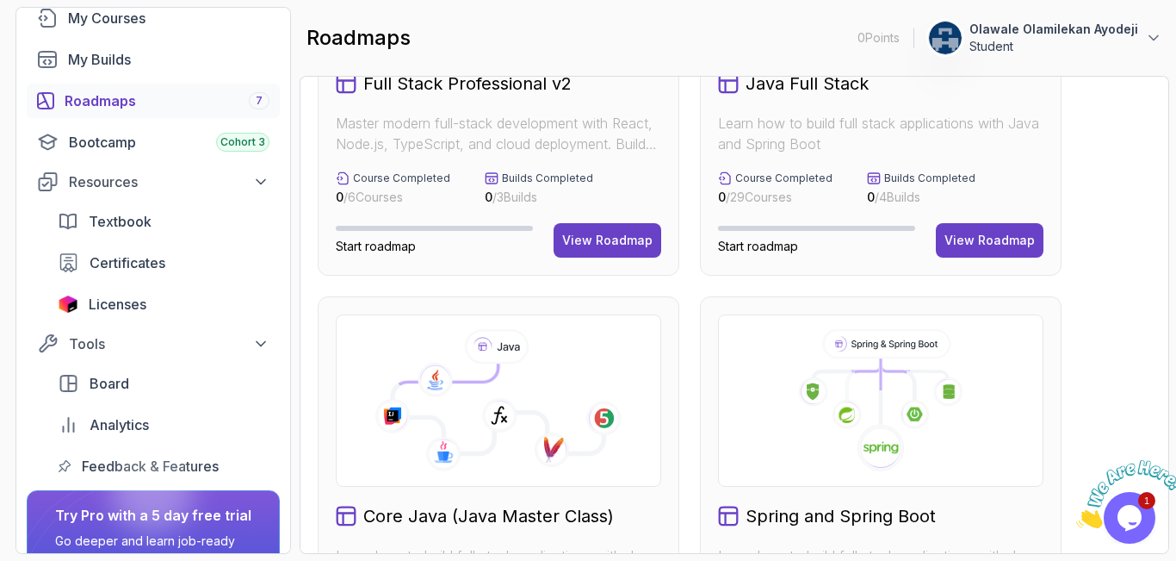
scroll to position [214, 0]
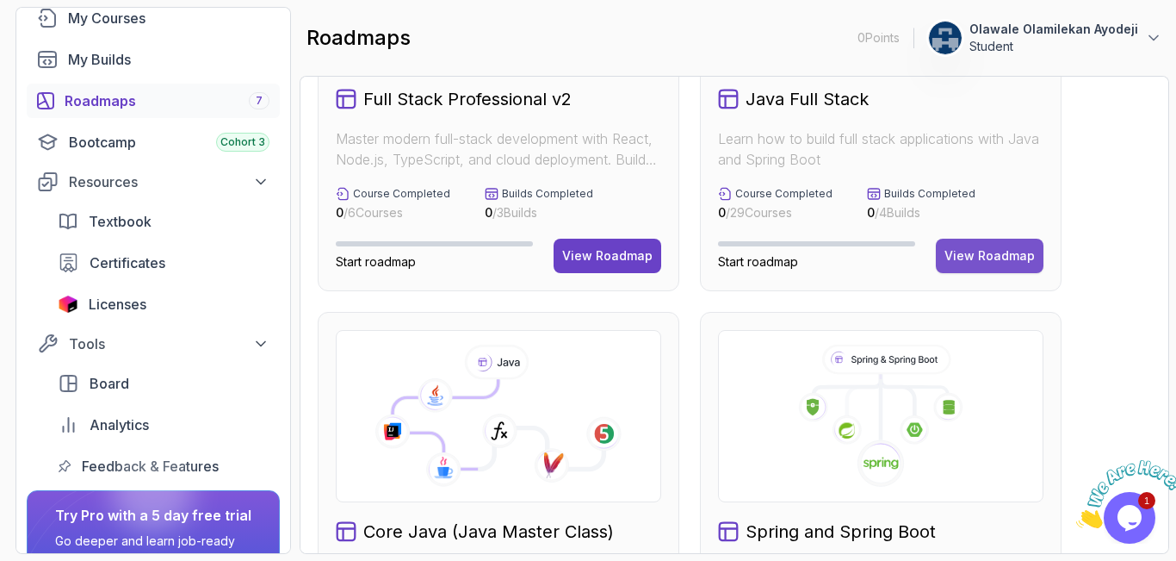
click at [983, 261] on div "View Roadmap" at bounding box center [990, 255] width 90 height 17
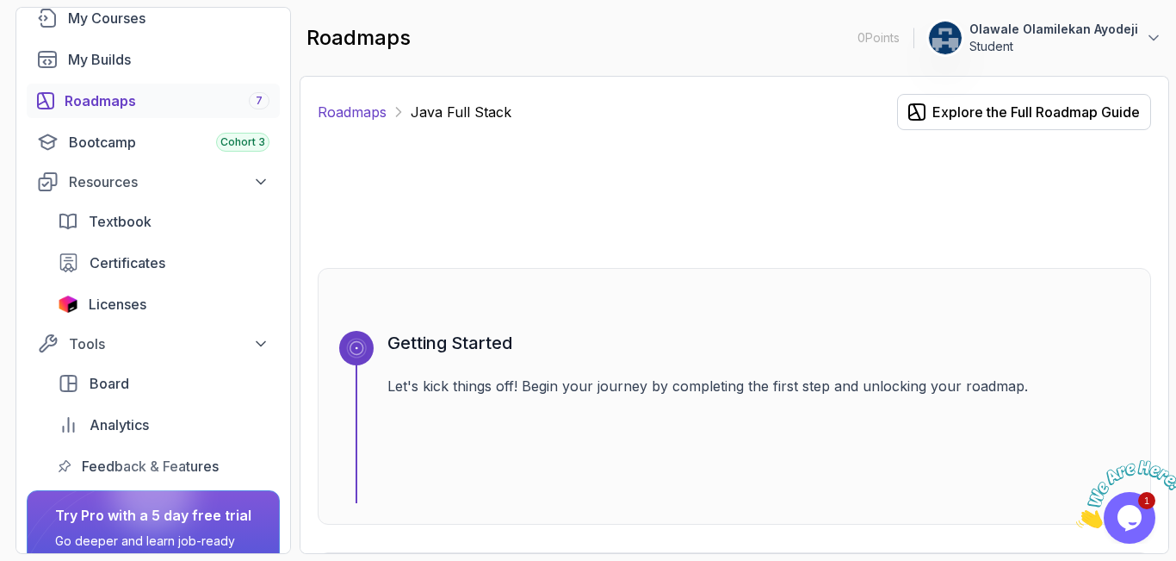
click at [367, 103] on link "Roadmaps" at bounding box center [352, 112] width 69 height 21
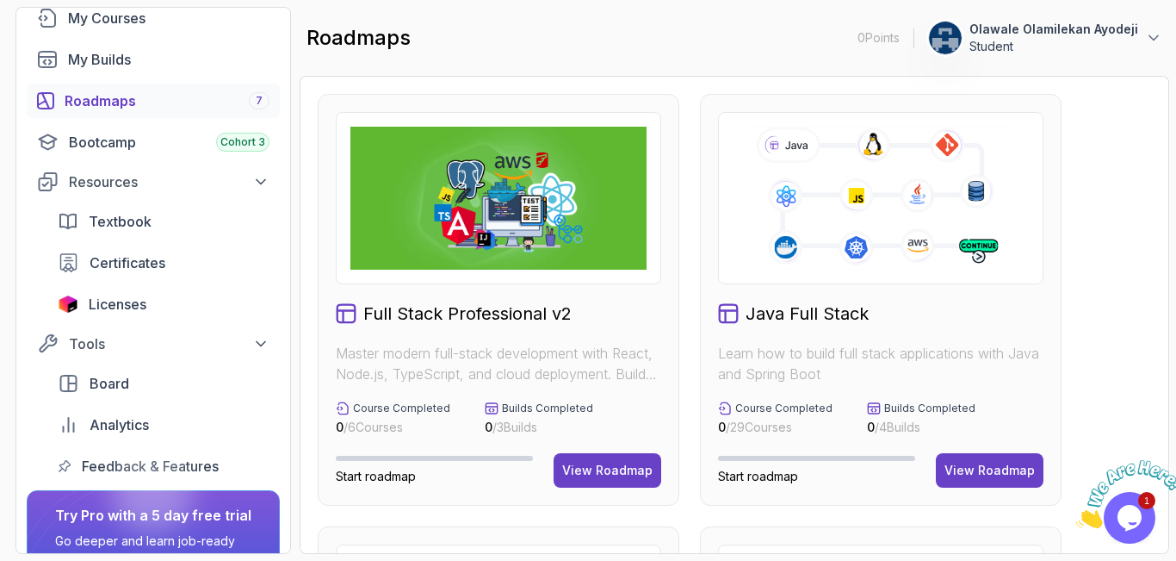
click at [589, 469] on div "View Roadmap" at bounding box center [607, 470] width 90 height 17
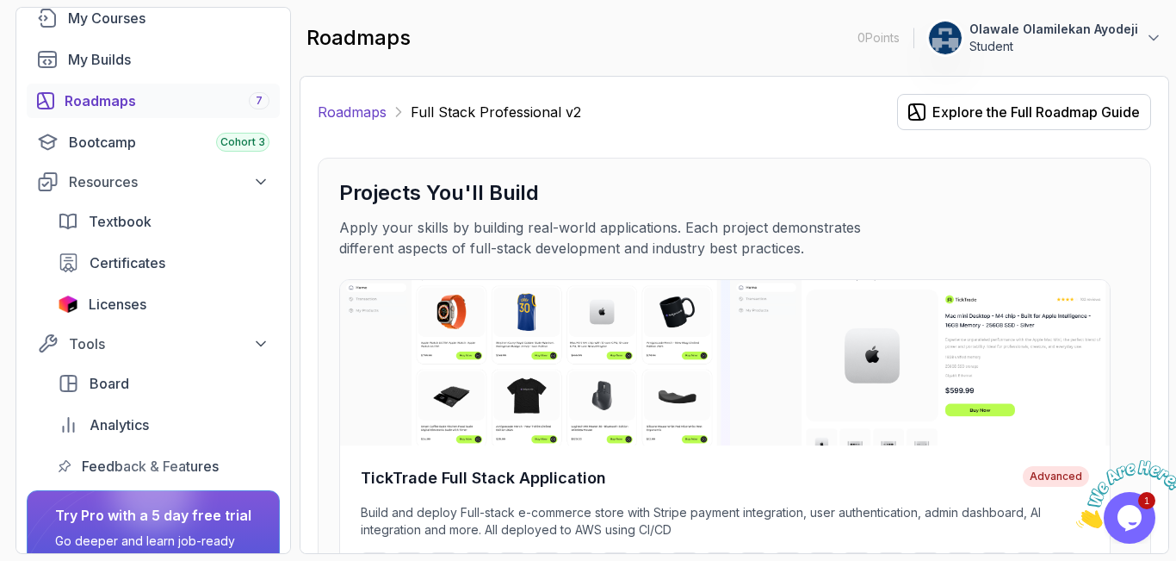
click at [355, 107] on link "Roadmaps" at bounding box center [352, 112] width 69 height 21
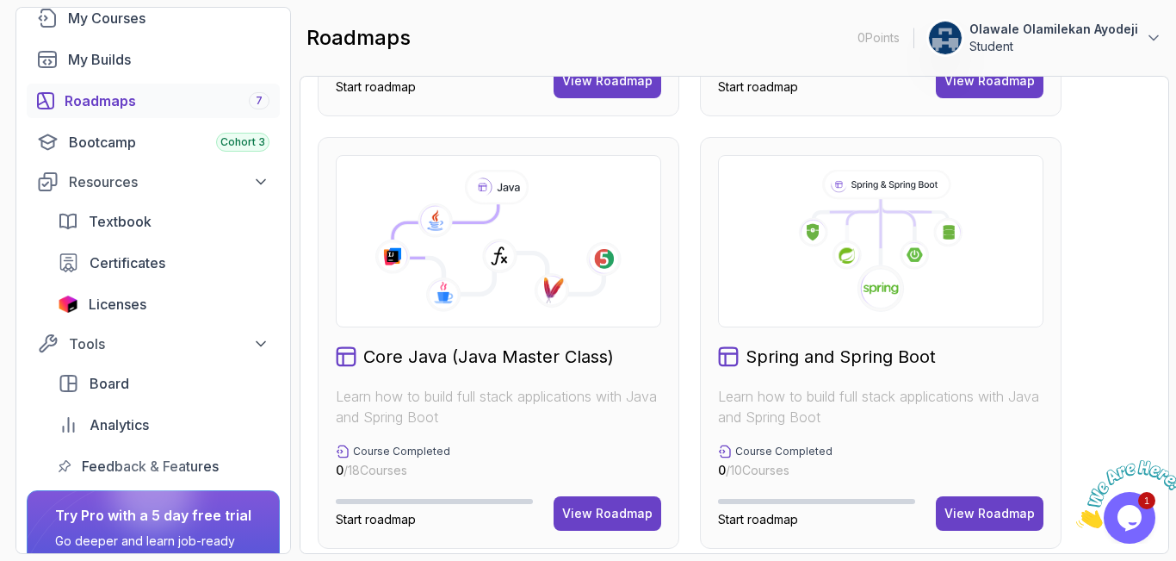
scroll to position [500, 0]
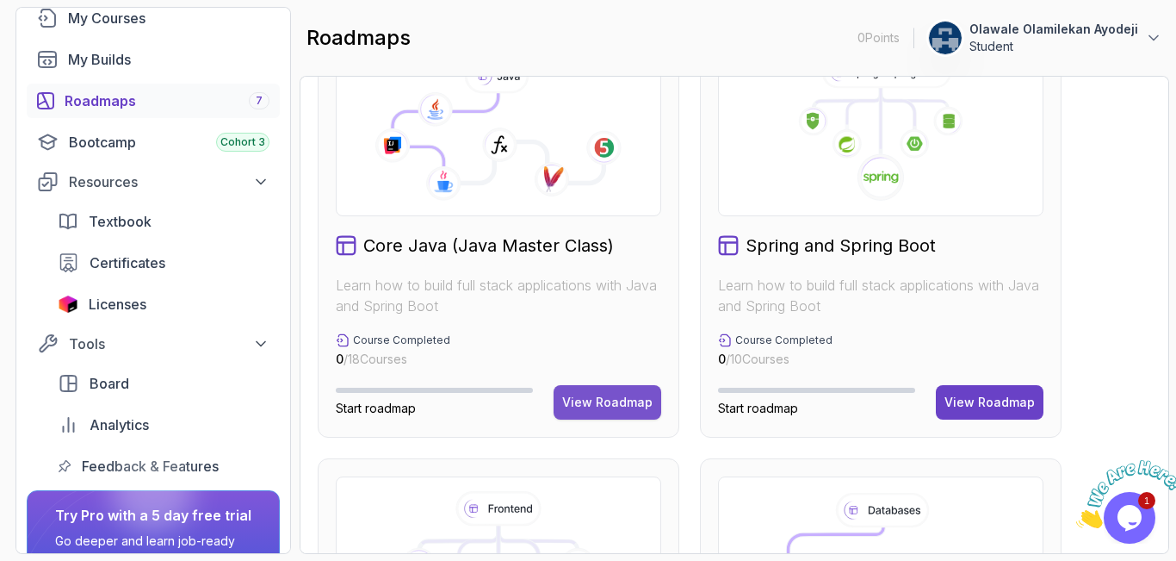
click at [612, 411] on button "View Roadmap" at bounding box center [608, 402] width 108 height 34
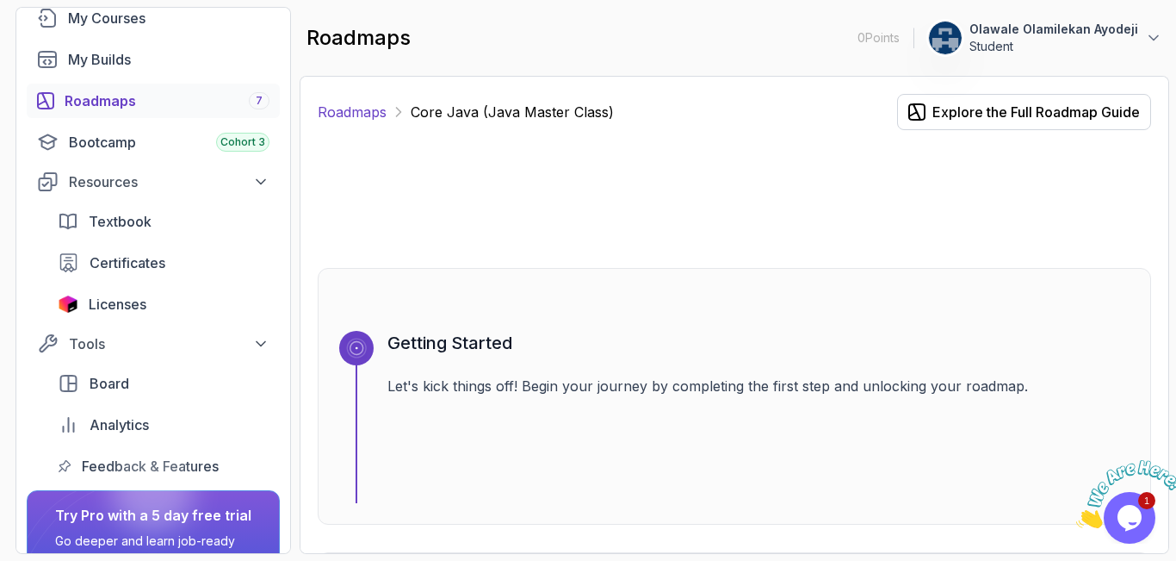
click at [353, 108] on link "Roadmaps" at bounding box center [352, 112] width 69 height 21
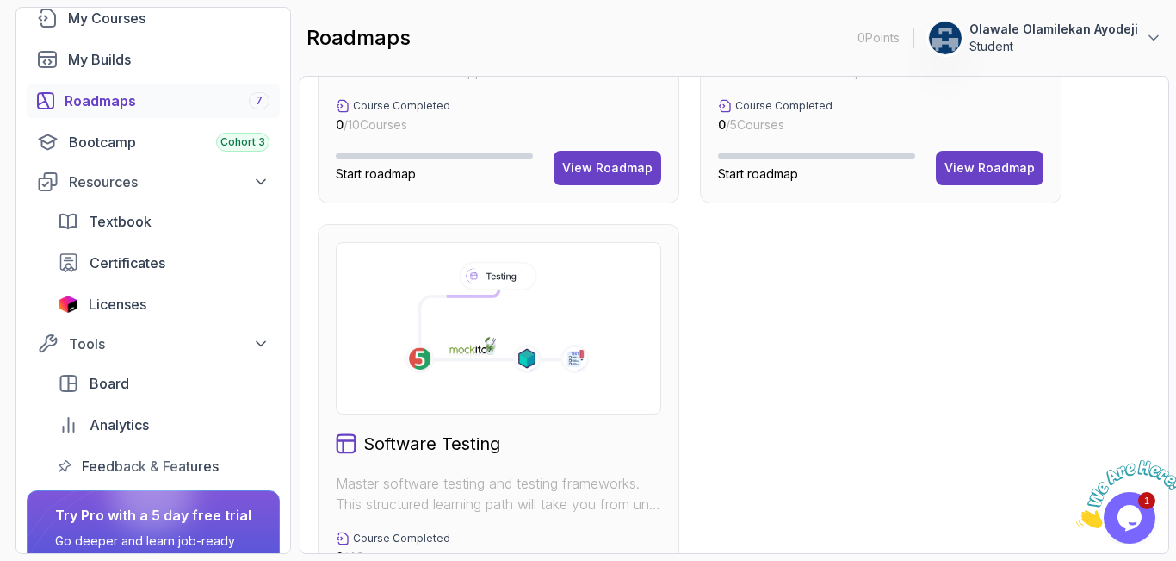
scroll to position [1267, 0]
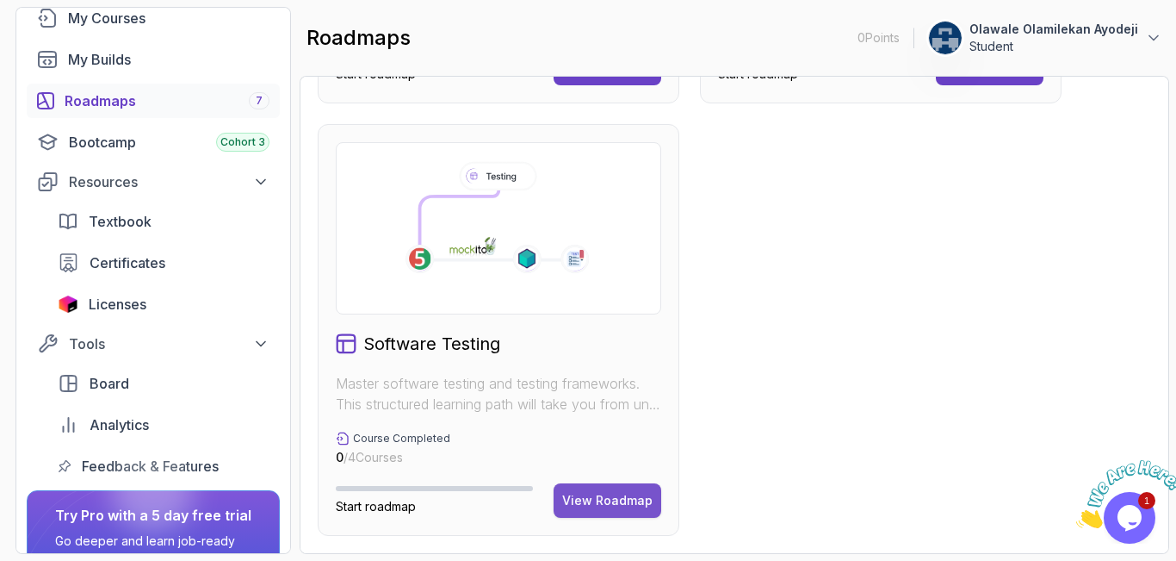
click at [635, 500] on div "View Roadmap" at bounding box center [607, 500] width 90 height 17
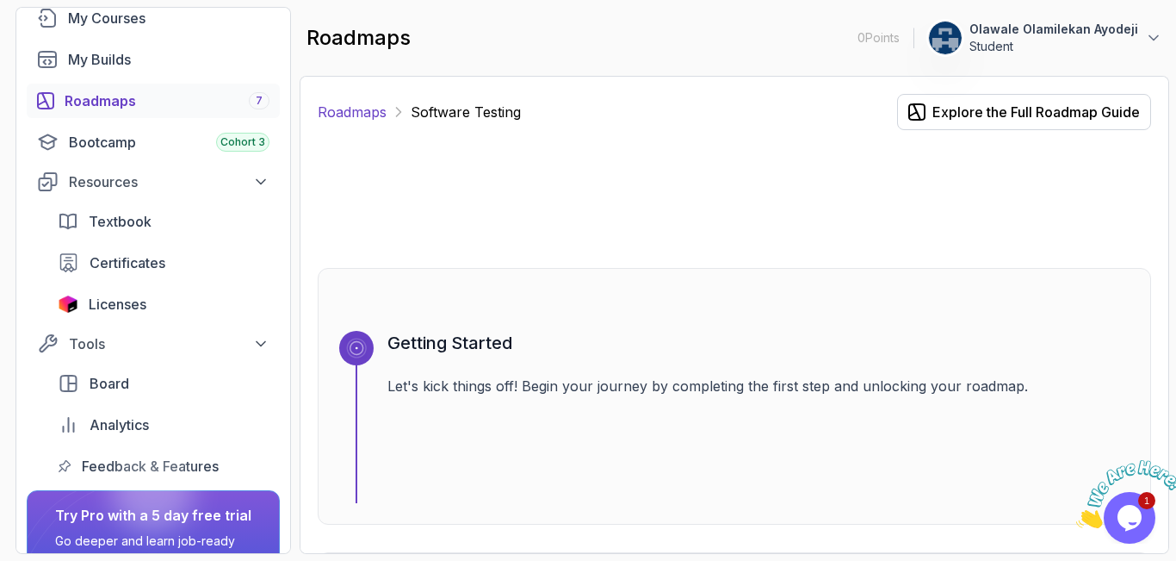
click at [364, 115] on link "Roadmaps" at bounding box center [352, 112] width 69 height 21
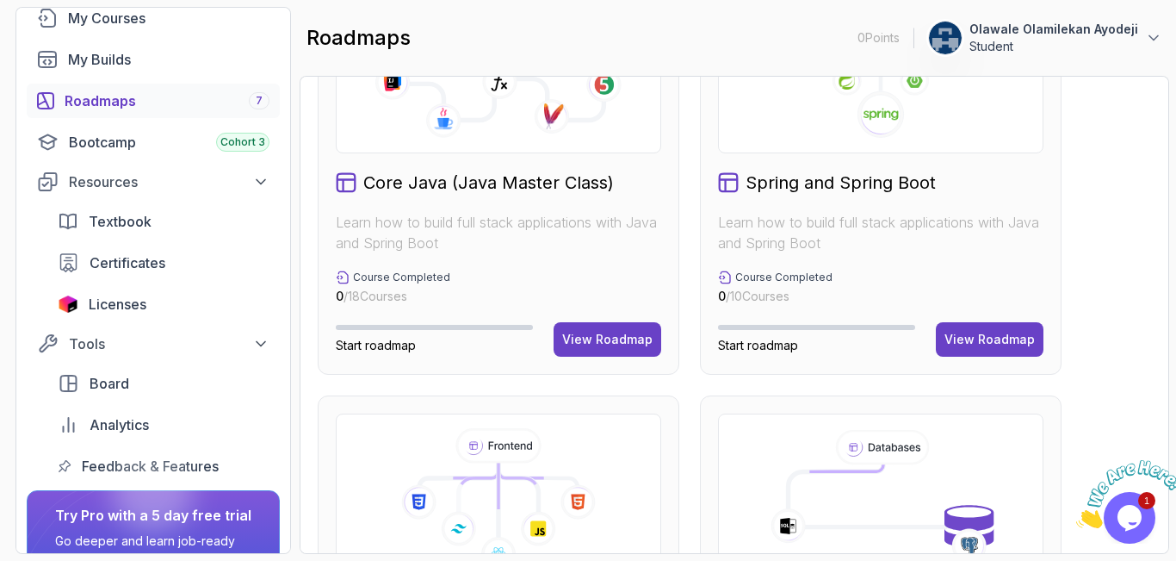
scroll to position [412, 0]
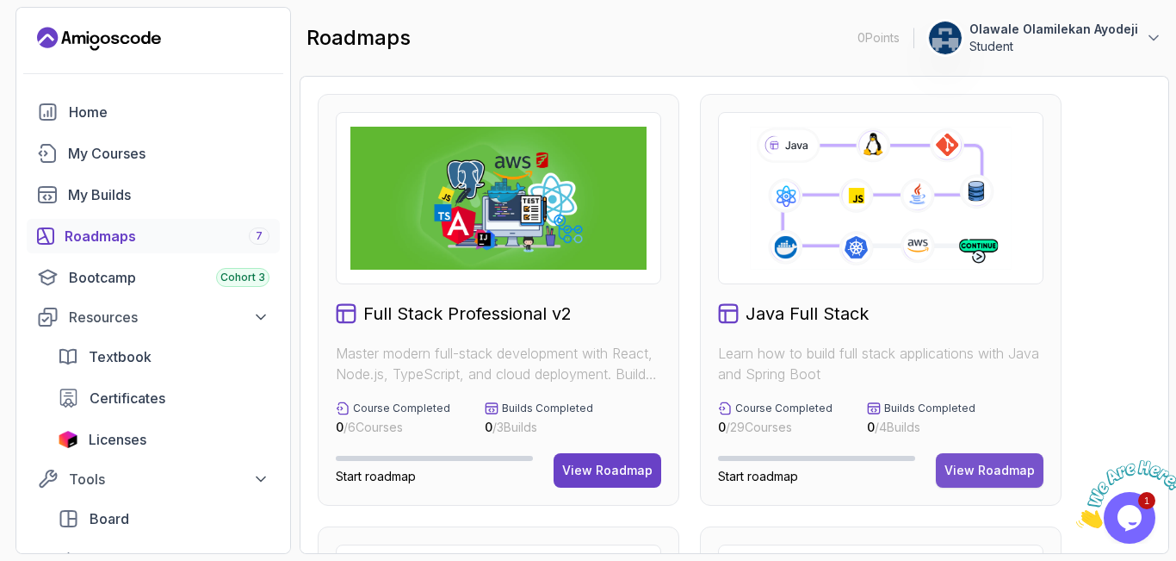
click at [986, 468] on div "View Roadmap" at bounding box center [990, 470] width 90 height 17
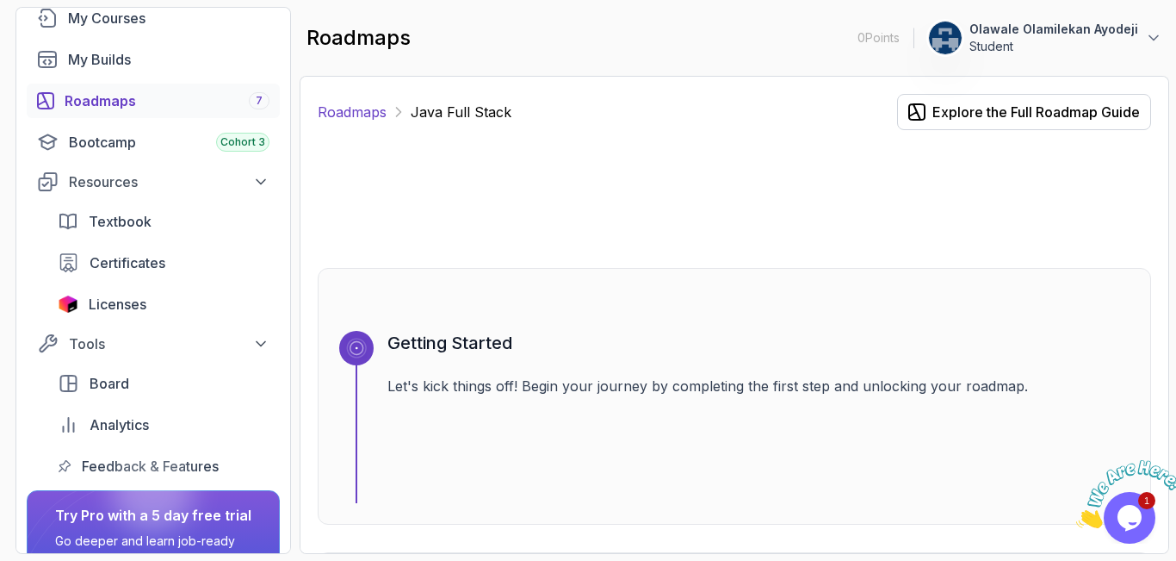
click at [366, 116] on link "Roadmaps" at bounding box center [352, 112] width 69 height 21
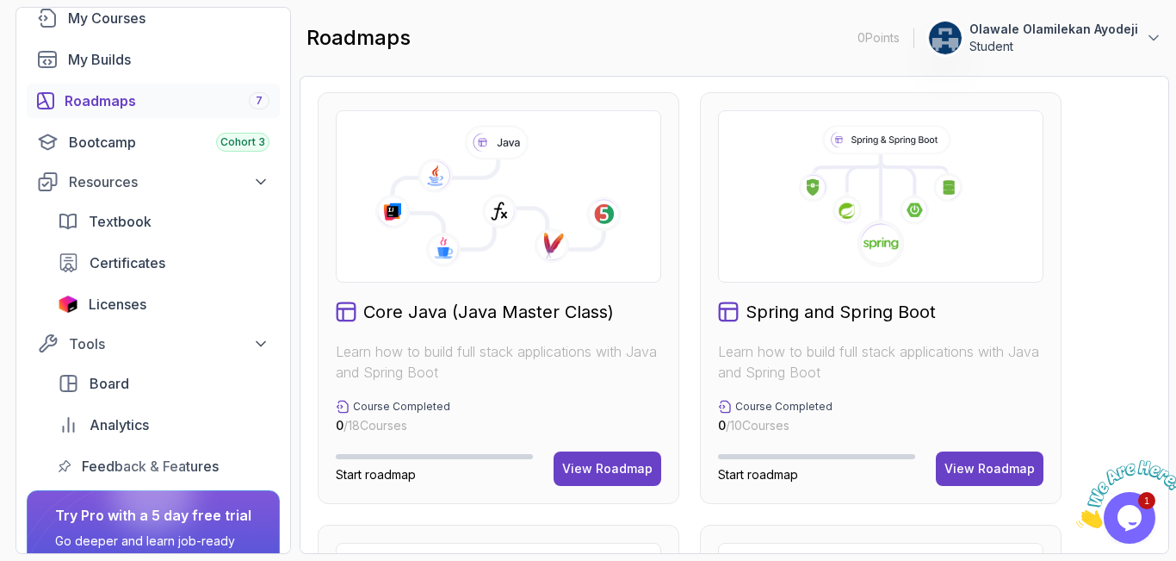
scroll to position [567, 0]
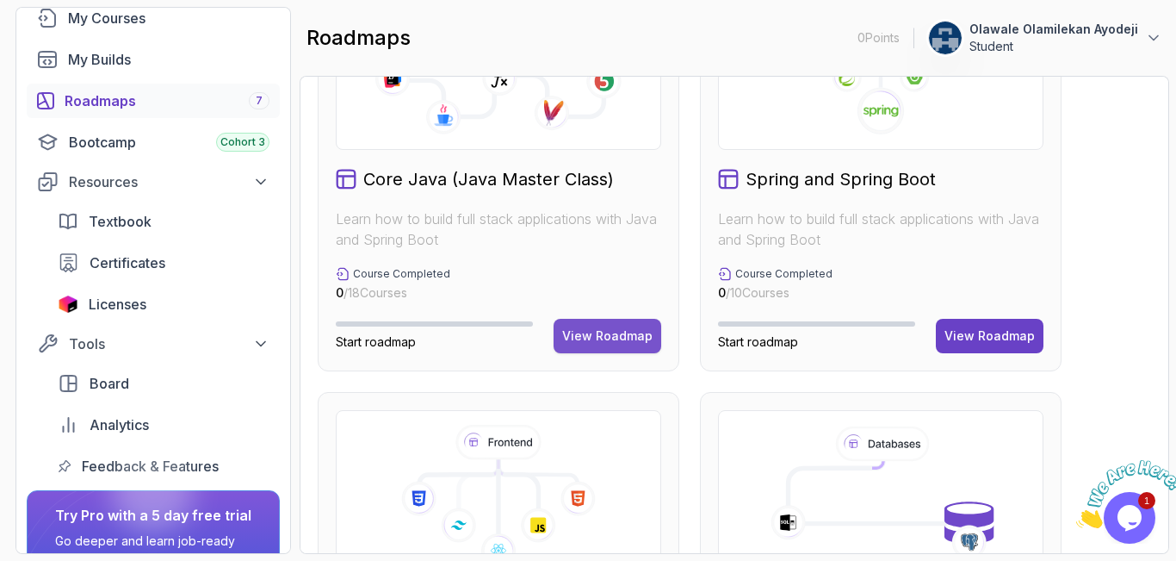
click at [626, 330] on div "View Roadmap" at bounding box center [607, 335] width 90 height 17
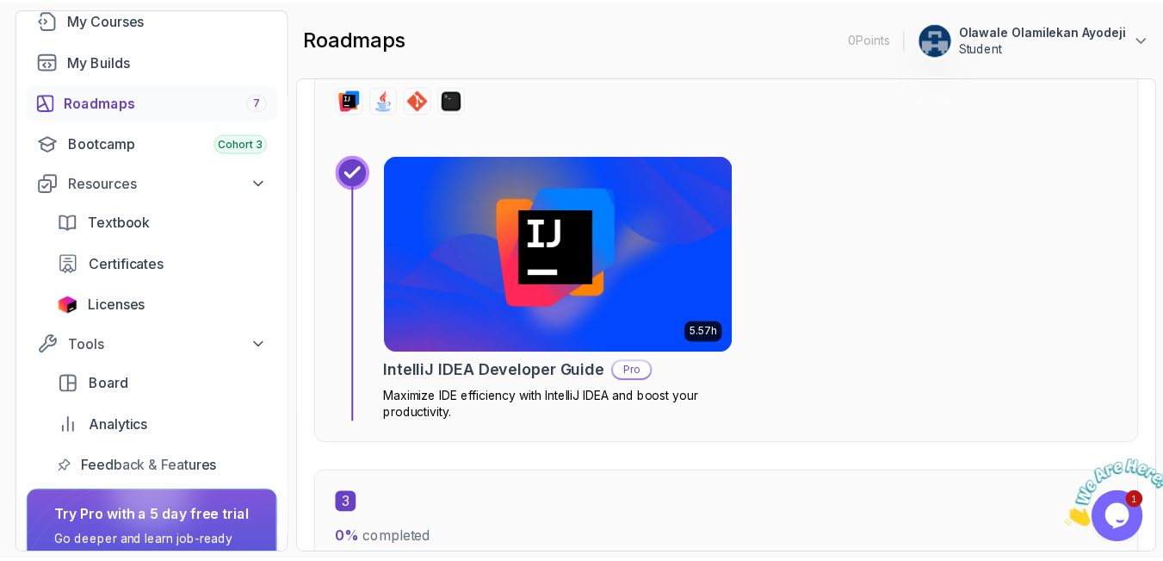
scroll to position [1432, 0]
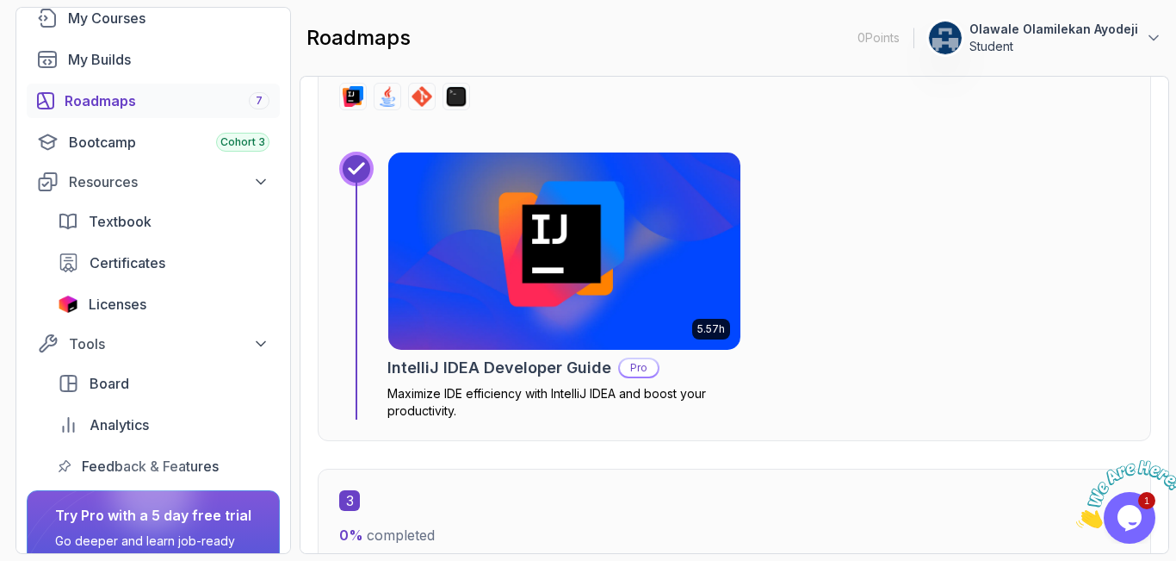
click at [632, 367] on p "Pro" at bounding box center [639, 367] width 38 height 17
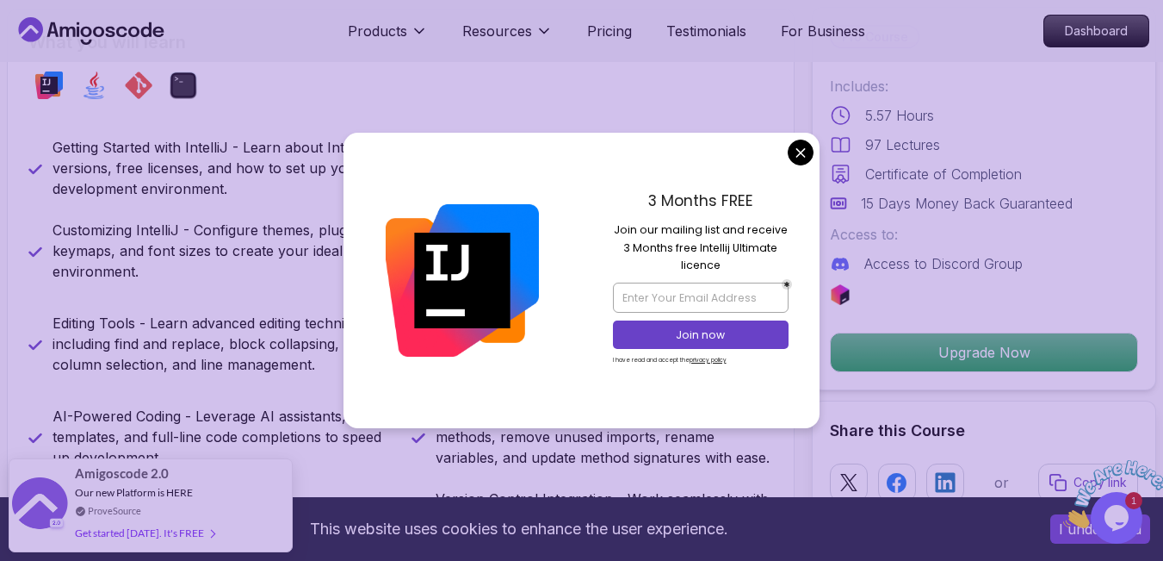
scroll to position [713, 0]
click at [705, 294] on input "email" at bounding box center [701, 296] width 176 height 29
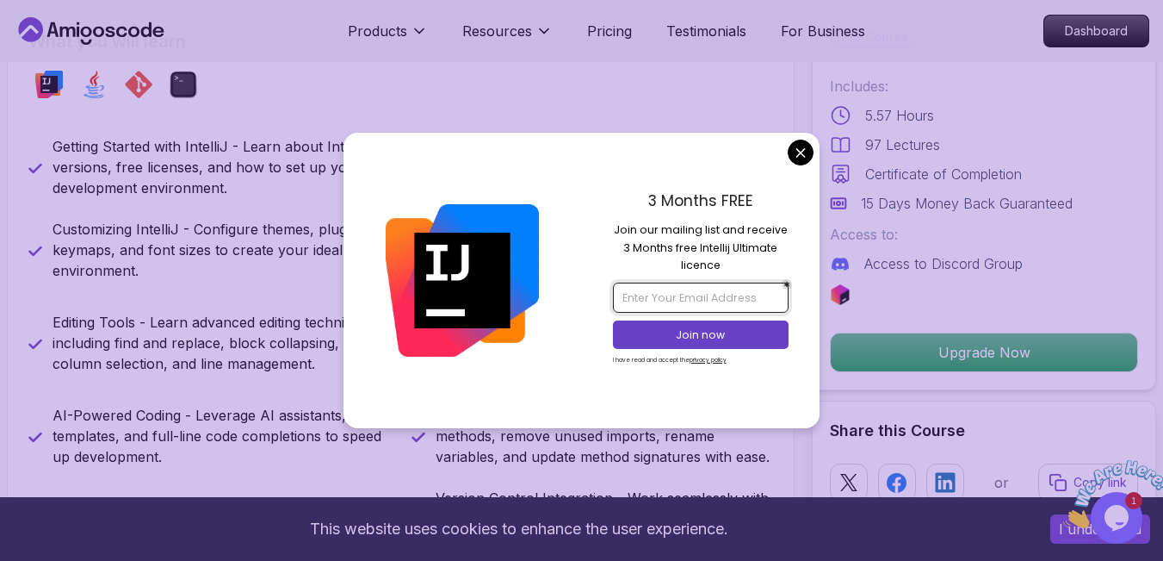
type input "olami4love88@gmail.com"
click at [691, 337] on p "Join now" at bounding box center [700, 334] width 143 height 15
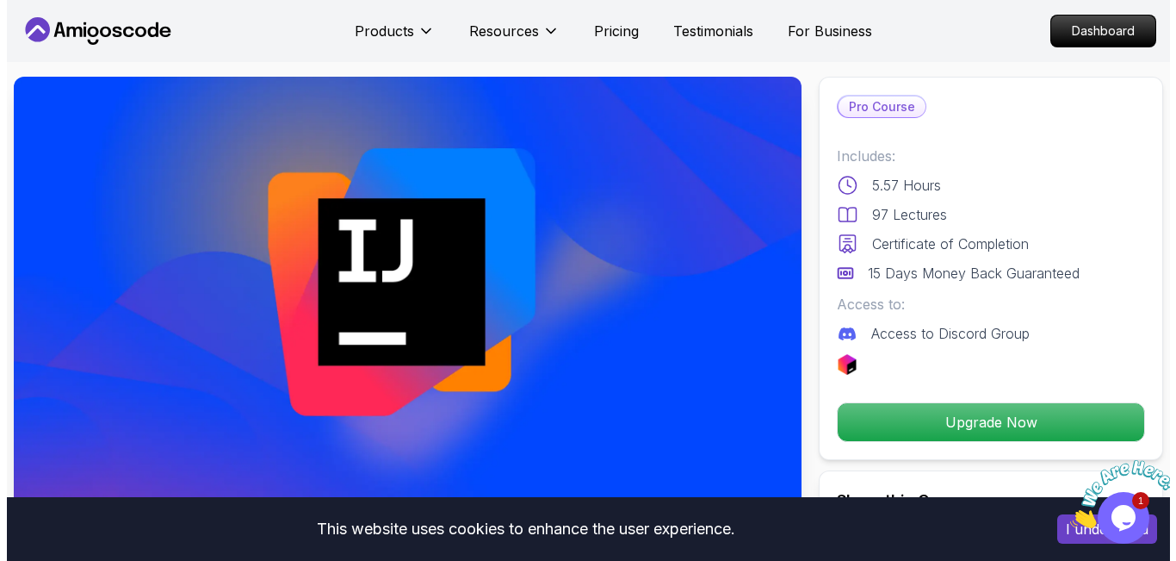
scroll to position [0, 0]
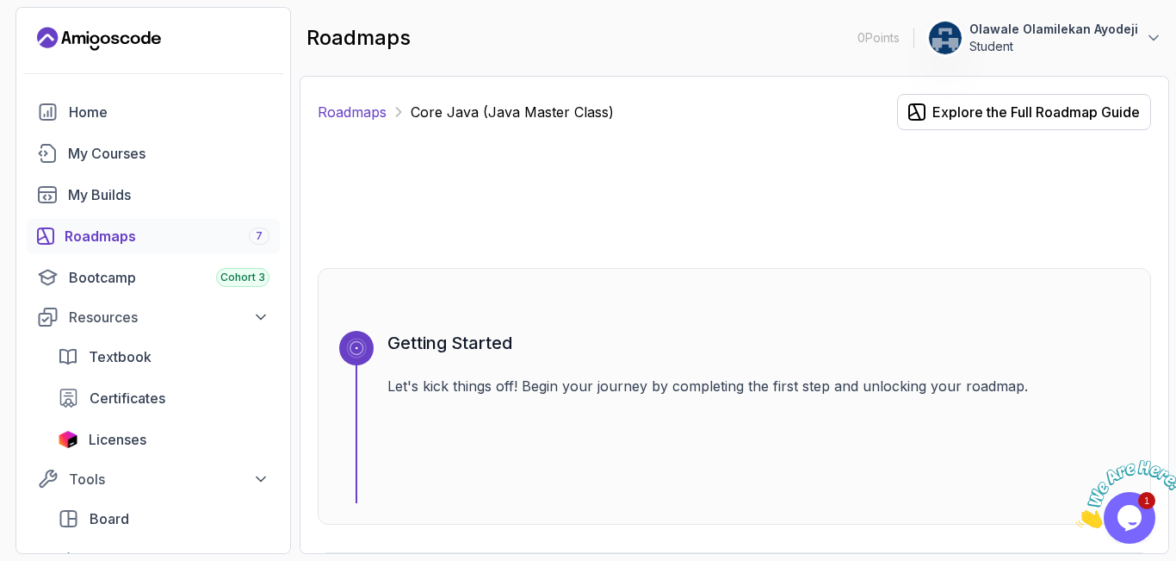
click at [385, 108] on link "Roadmaps" at bounding box center [352, 112] width 69 height 21
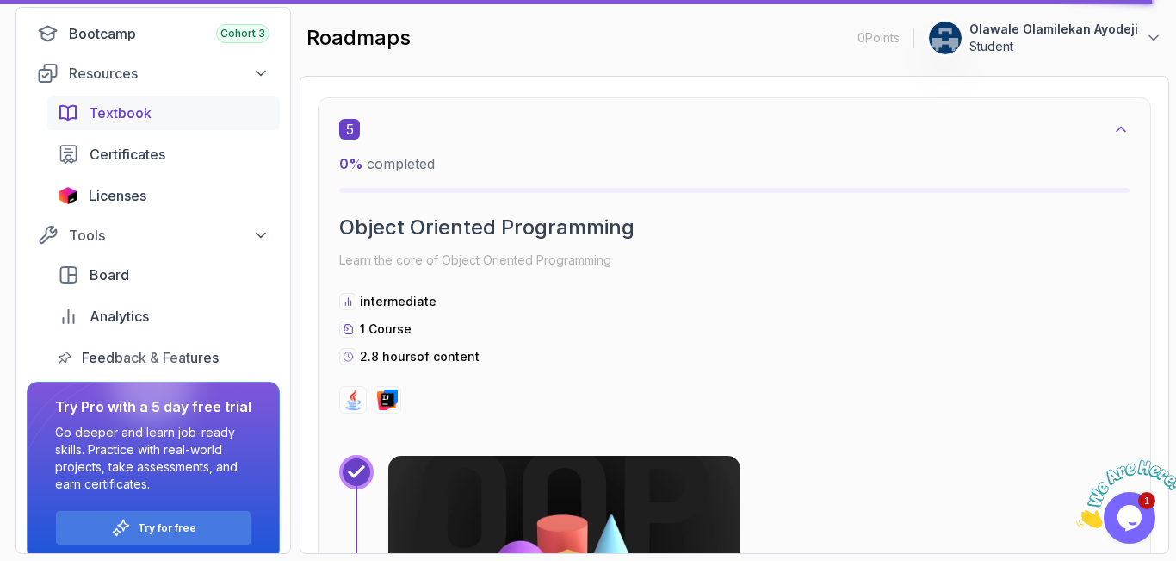
scroll to position [261, 0]
